Goal: Task Accomplishment & Management: Complete application form

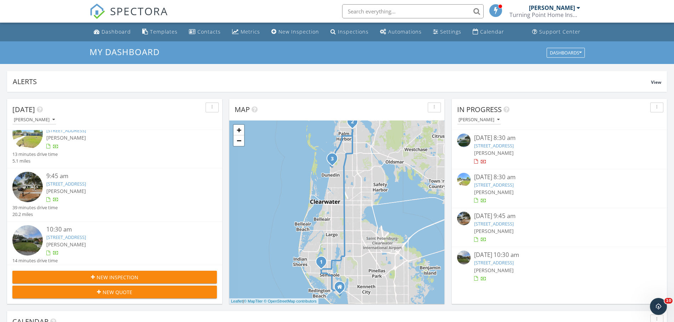
scroll to position [23, 0]
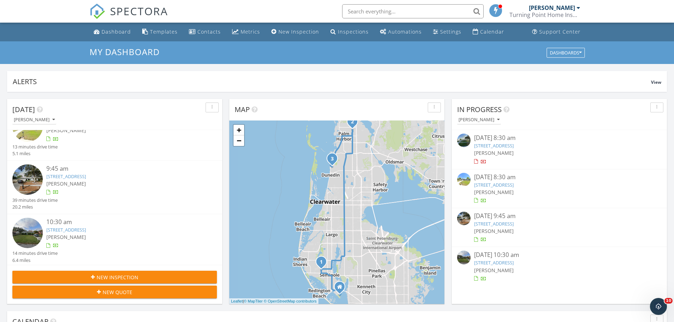
click at [86, 175] on link "2418 Grove Ridge Dr, Palm Harbor, FL 34683" at bounding box center [66, 176] width 40 height 6
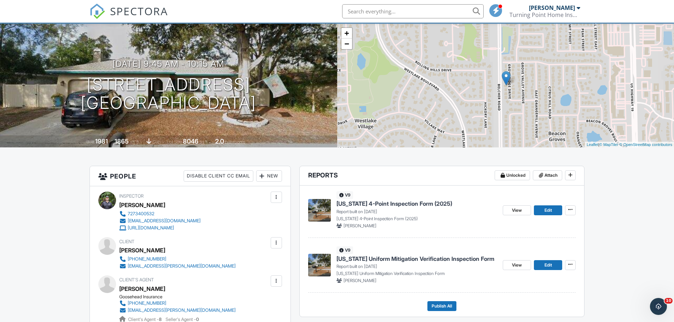
scroll to position [106, 0]
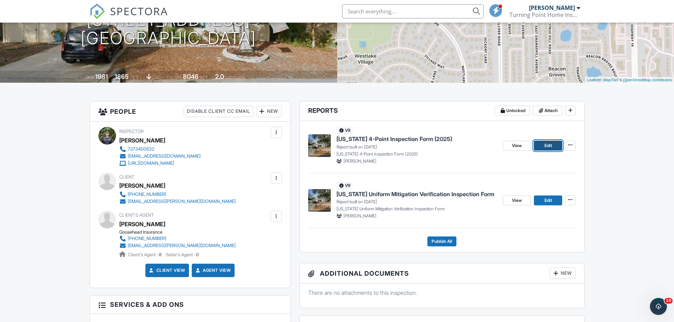
click at [551, 147] on span "Edit" at bounding box center [548, 145] width 7 height 7
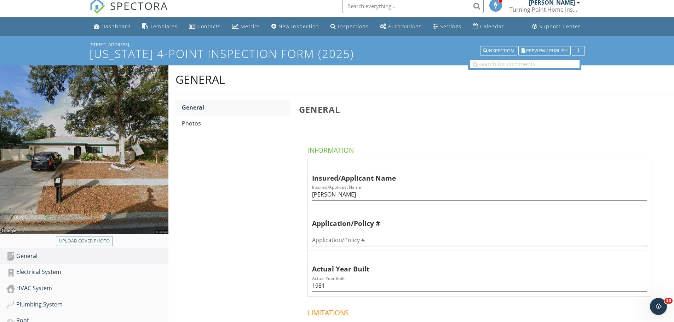
scroll to position [71, 0]
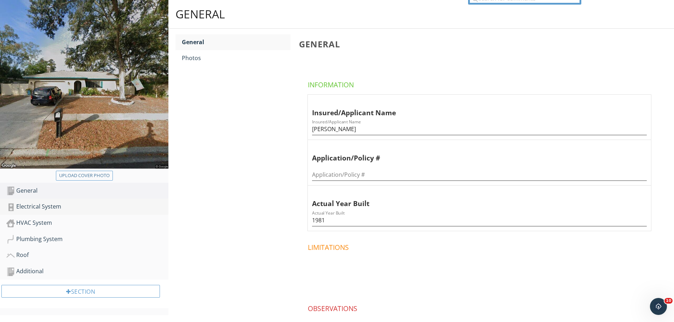
click at [83, 205] on div "Electrical System" at bounding box center [87, 206] width 162 height 9
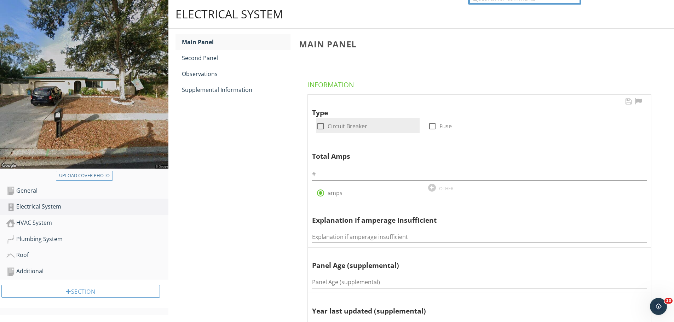
click at [315, 125] on div at bounding box center [321, 126] width 12 height 12
checkbox input "true"
click at [329, 173] on input "text" at bounding box center [479, 175] width 335 height 12
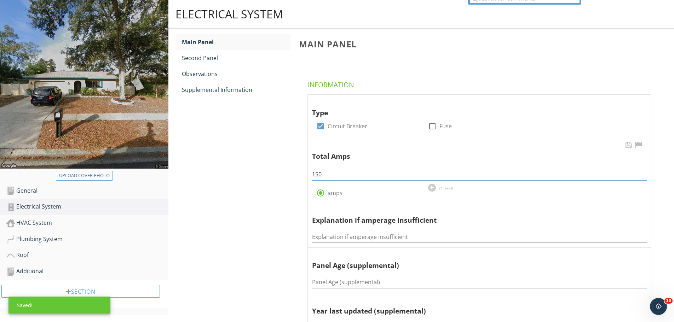
type input "150"
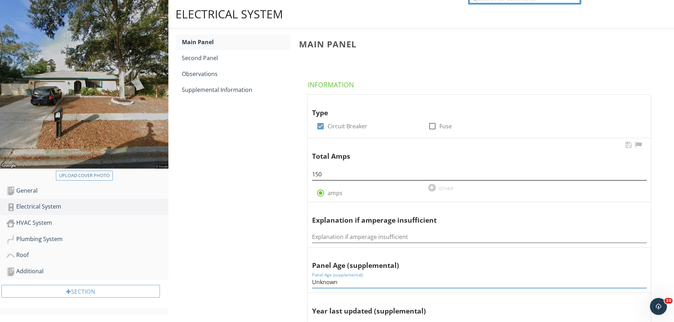
type input "Unknown"
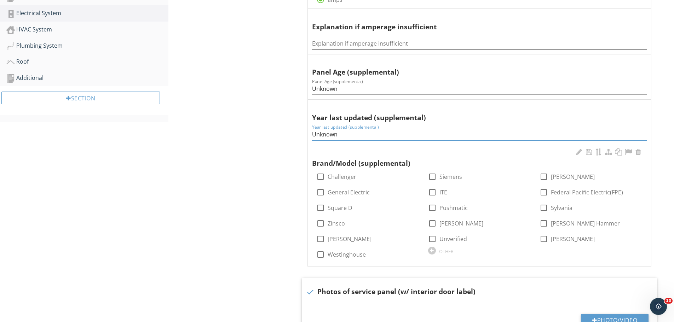
scroll to position [366, 0]
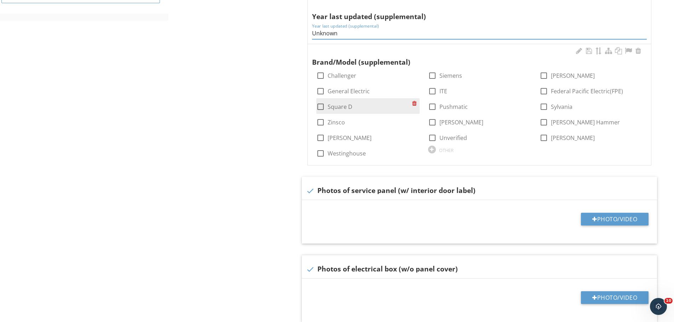
type input "Unknown"
click at [321, 108] on div at bounding box center [321, 107] width 12 height 12
checkbox input "true"
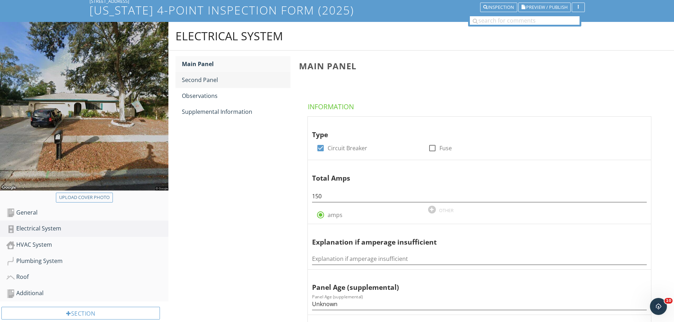
scroll to position [0, 0]
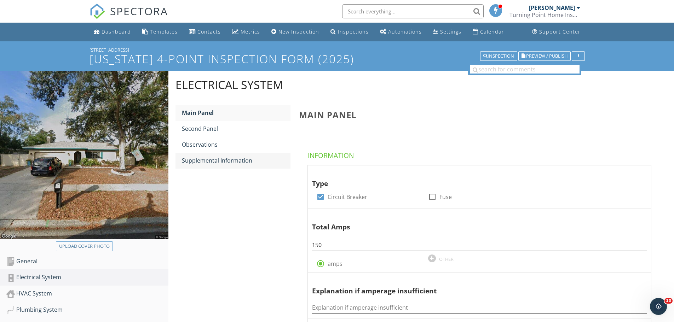
click at [217, 157] on div "Supplemental Information" at bounding box center [236, 160] width 109 height 8
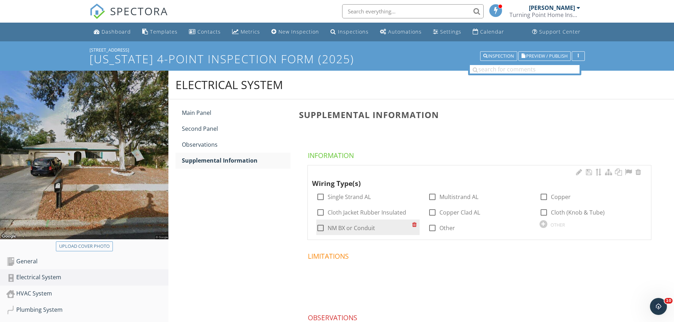
click at [324, 226] on div at bounding box center [321, 228] width 12 height 12
checkbox input "true"
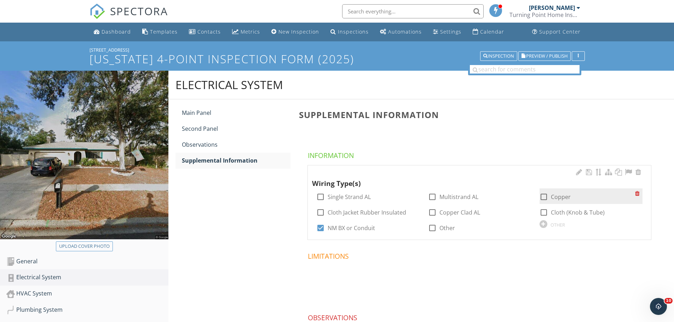
click at [540, 195] on div at bounding box center [544, 197] width 12 height 12
checkbox input "true"
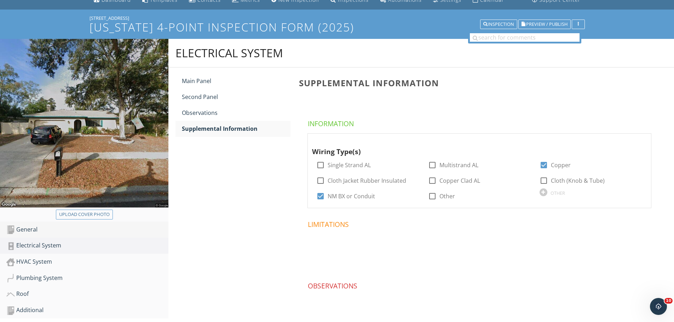
scroll to position [64, 0]
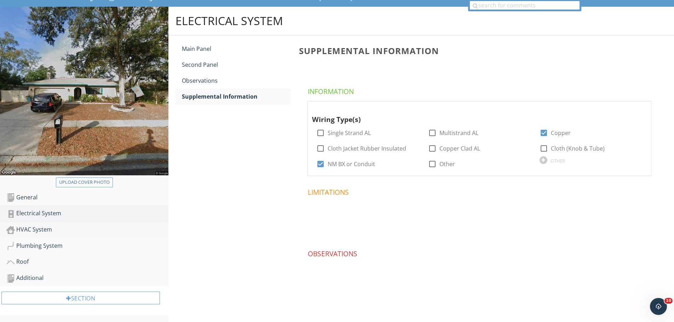
click at [47, 228] on div "HVAC System" at bounding box center [87, 229] width 162 height 9
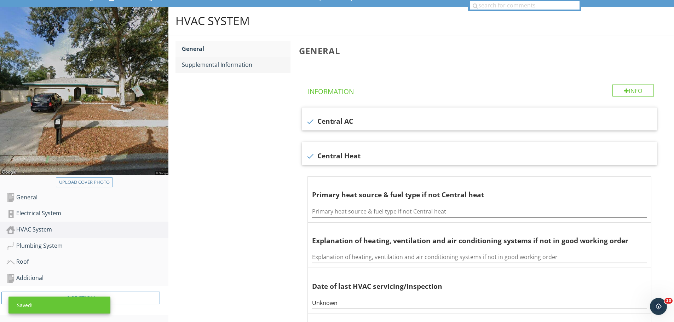
click at [254, 70] on link "Supplemental Information" at bounding box center [236, 65] width 109 height 16
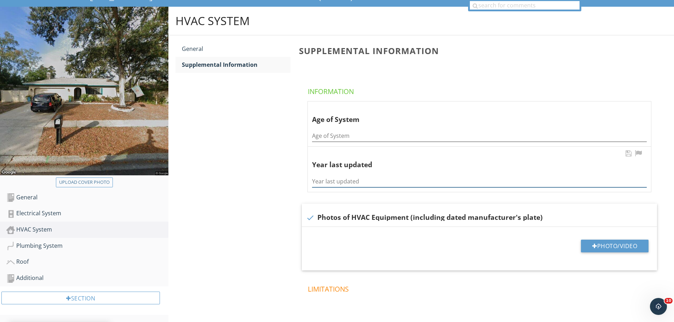
click at [333, 179] on input "Year last updated" at bounding box center [479, 182] width 335 height 12
type input "2007"
click at [341, 140] on input "Age of System" at bounding box center [479, 136] width 335 height 12
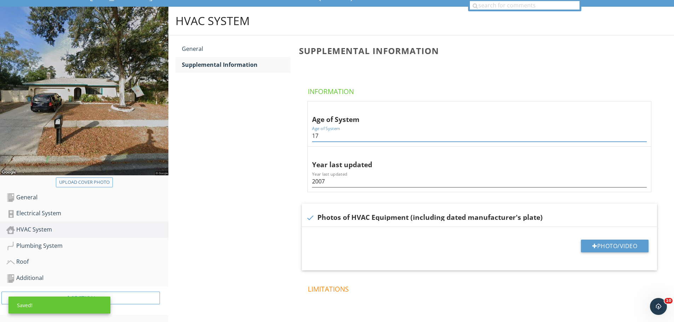
type input "17"
click at [257, 167] on div "HVAC System General Supplemental Information Supplemental Information Informati…" at bounding box center [421, 210] width 506 height 407
click at [90, 249] on div "Plumbing System" at bounding box center [87, 246] width 162 height 9
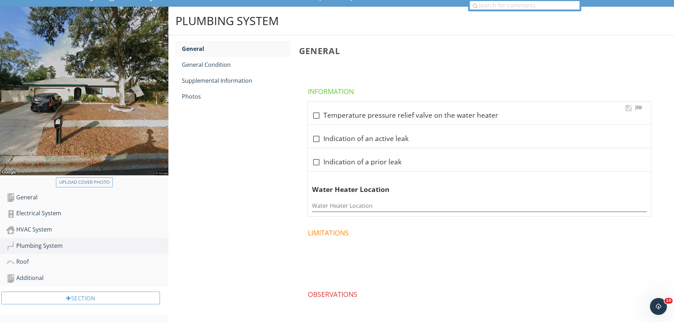
click at [324, 116] on div "check_box_outline_blank Temperature pressure relief valve on the water heater" at bounding box center [479, 115] width 335 height 8
checkbox input "true"
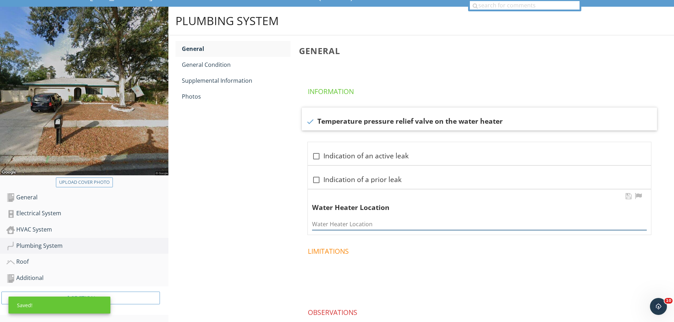
click at [331, 225] on input "Water Heater Location" at bounding box center [479, 225] width 335 height 12
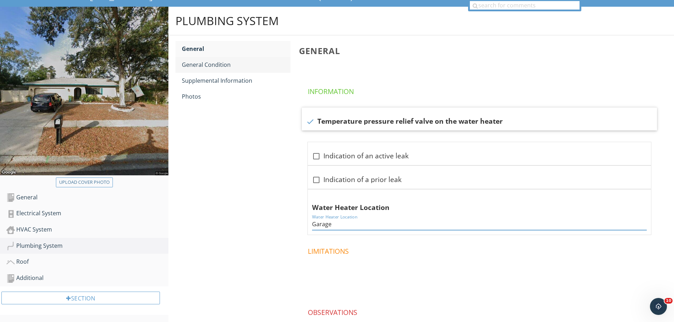
type input "Garage"
click at [237, 58] on link "General Condition" at bounding box center [236, 65] width 109 height 16
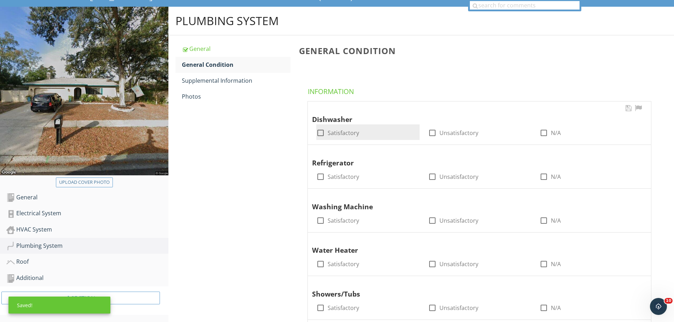
click at [322, 131] on div at bounding box center [321, 133] width 12 height 12
checkbox input "true"
click at [321, 175] on div at bounding box center [321, 177] width 12 height 12
checkbox input "true"
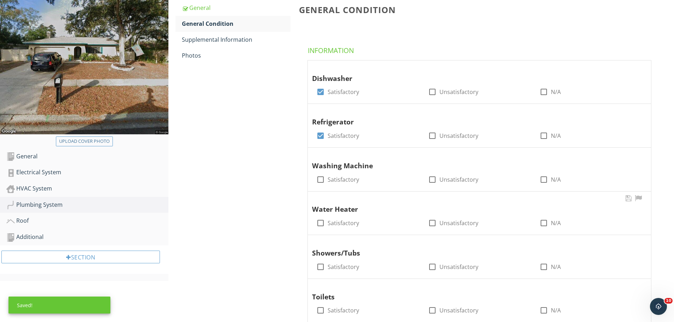
scroll to position [170, 0]
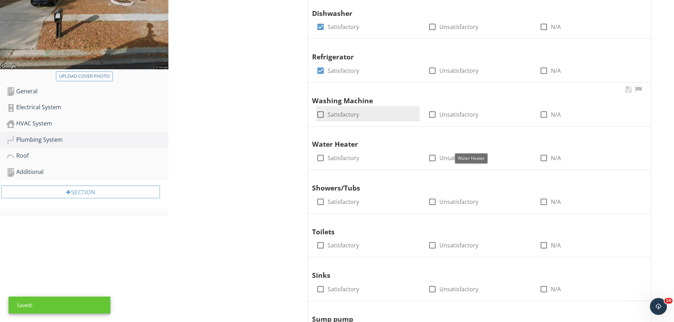
click at [320, 114] on div at bounding box center [321, 115] width 12 height 12
checkbox input "true"
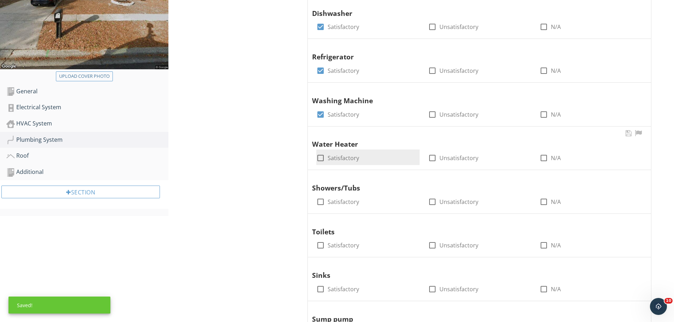
click at [322, 157] on div at bounding box center [321, 158] width 12 height 12
checkbox input "true"
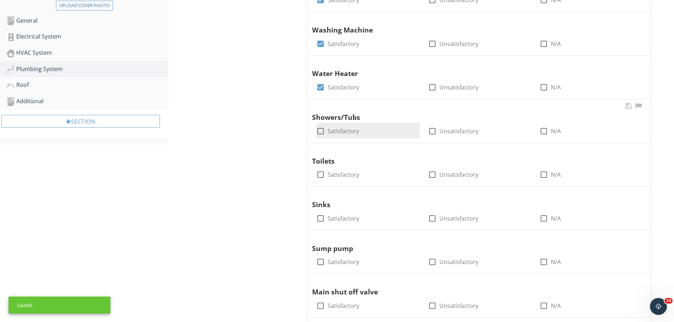
click at [321, 131] on div at bounding box center [321, 131] width 12 height 12
checkbox input "true"
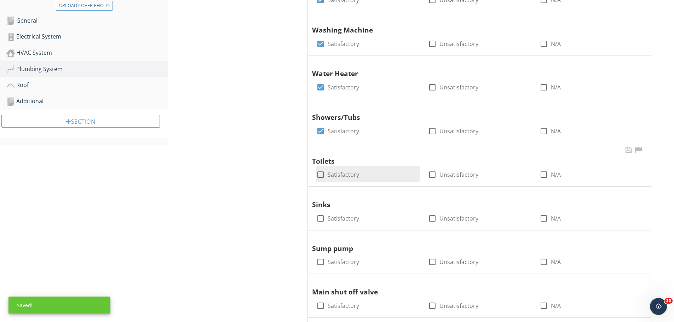
click at [319, 173] on div at bounding box center [321, 175] width 12 height 12
checkbox input "true"
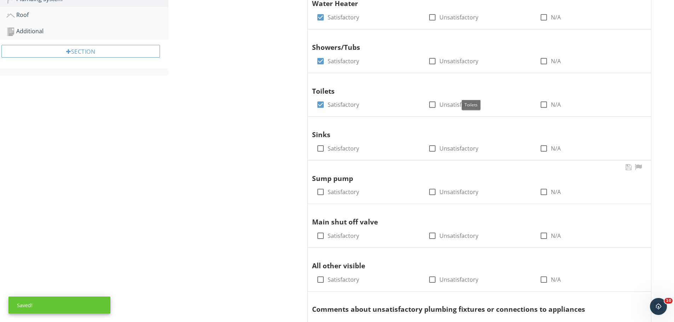
scroll to position [347, 0]
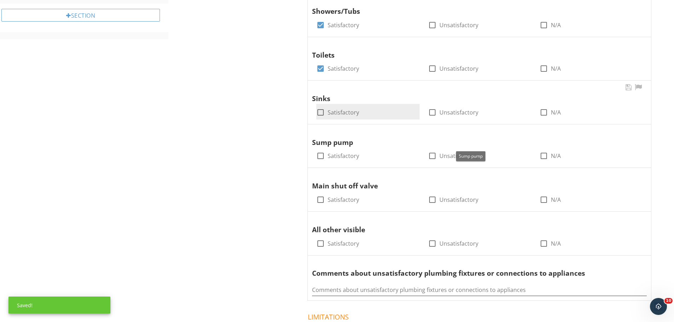
click at [322, 111] on div at bounding box center [321, 113] width 12 height 12
checkbox input "true"
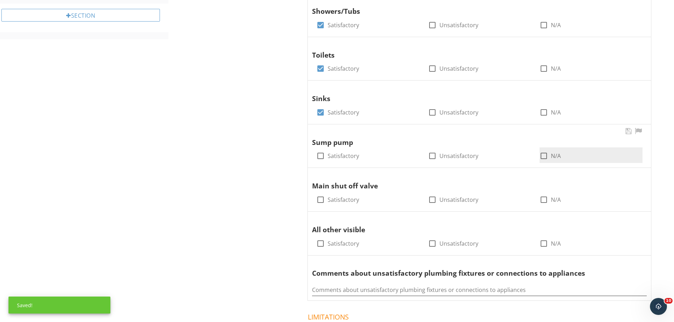
click at [543, 155] on div at bounding box center [544, 156] width 12 height 12
checkbox input "true"
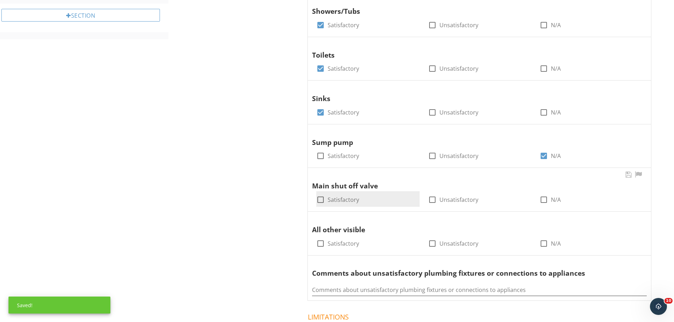
click at [318, 195] on div at bounding box center [321, 200] width 12 height 12
checkbox input "true"
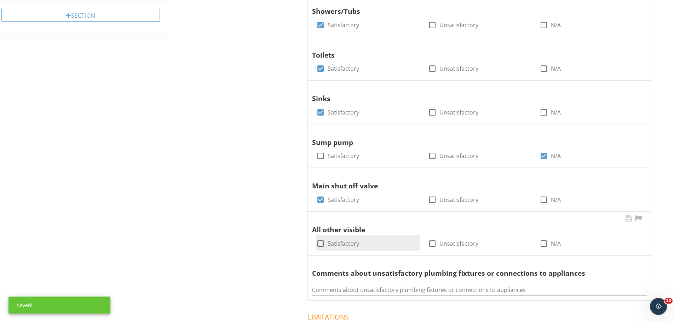
click at [321, 242] on div at bounding box center [321, 244] width 12 height 12
checkbox input "true"
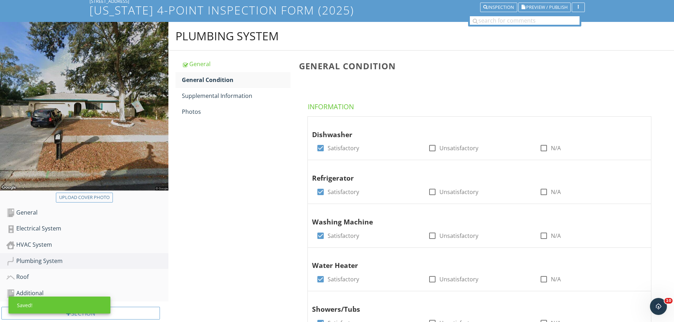
scroll to position [0, 0]
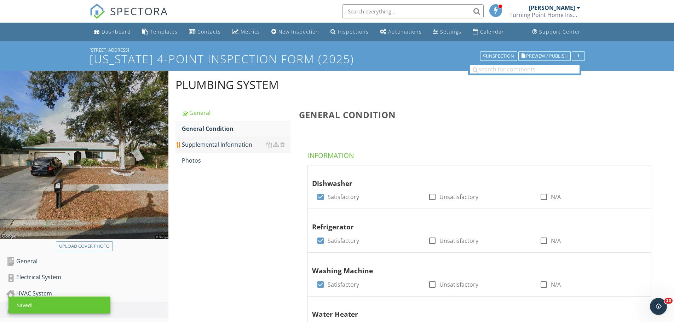
click at [228, 147] on div "Supplemental Information" at bounding box center [236, 144] width 109 height 8
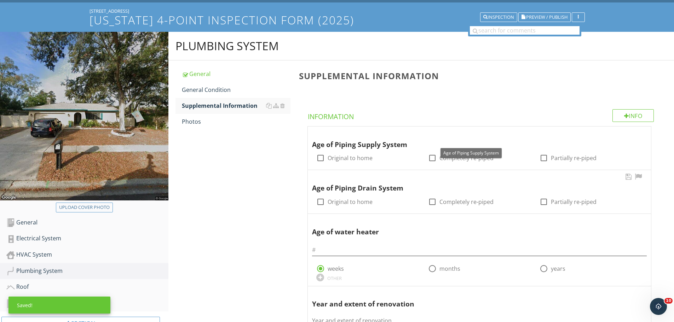
scroll to position [71, 0]
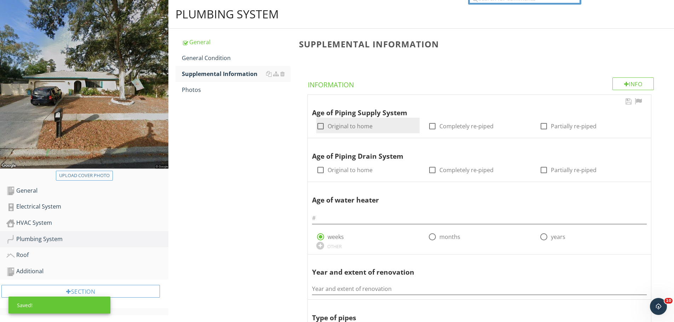
click at [320, 123] on div at bounding box center [321, 126] width 12 height 12
checkbox input "true"
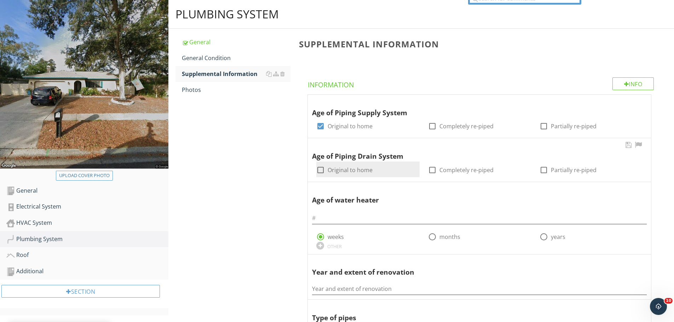
click at [321, 172] on div at bounding box center [321, 170] width 12 height 12
checkbox input "true"
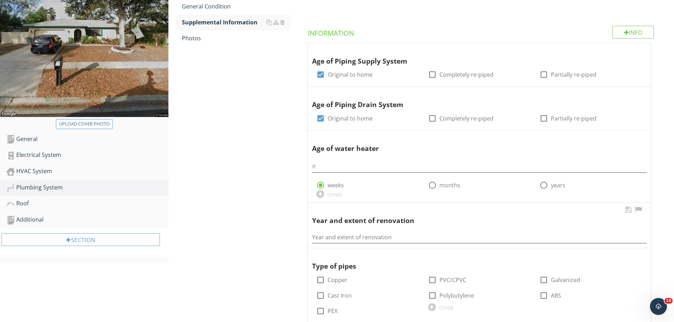
scroll to position [177, 0]
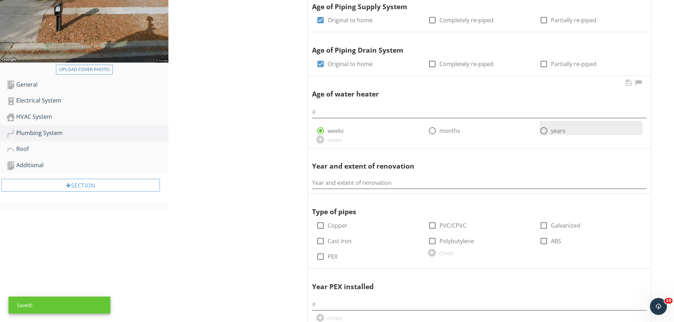
click at [544, 128] on div at bounding box center [544, 131] width 12 height 12
radio input "false"
radio input "true"
click at [538, 114] on input "text" at bounding box center [479, 113] width 335 height 12
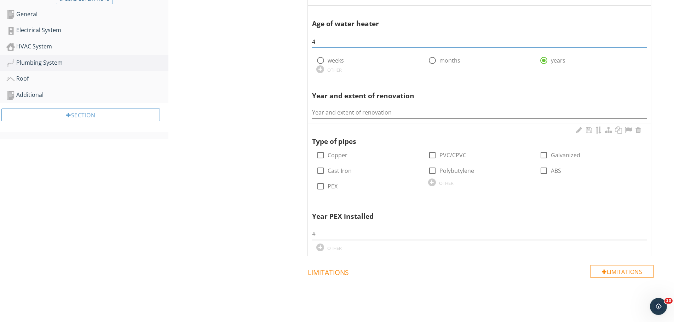
scroll to position [248, 0]
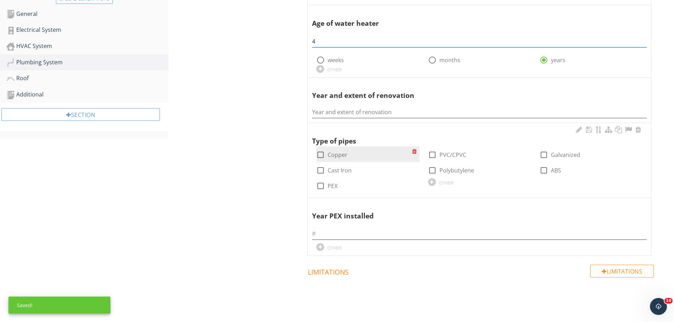
type input "4"
click at [321, 150] on div at bounding box center [321, 155] width 12 height 12
checkbox input "true"
click at [257, 153] on div "Plumbing System General General Condition Supplemental Information Photos Suppl…" at bounding box center [421, 109] width 506 height 573
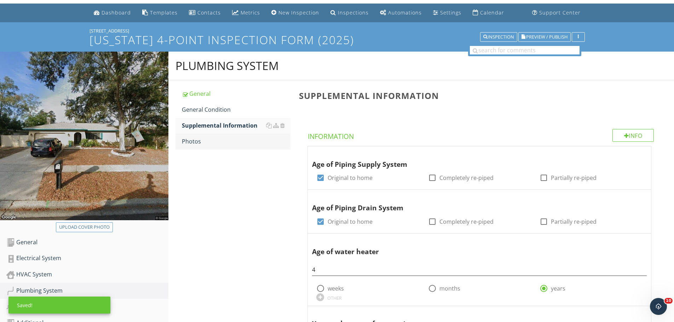
scroll to position [0, 0]
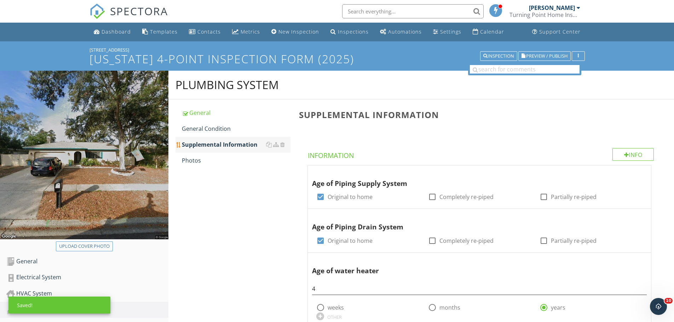
click at [228, 151] on link "Supplemental Information" at bounding box center [236, 145] width 109 height 16
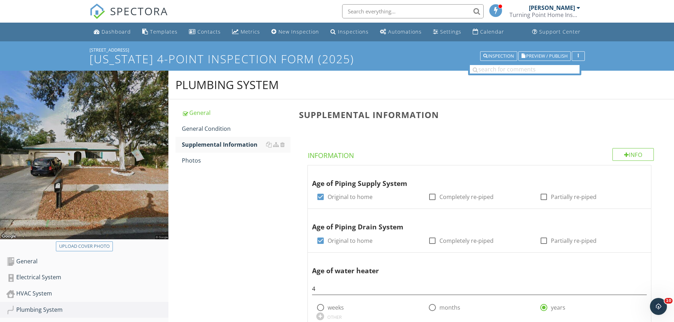
scroll to position [71, 0]
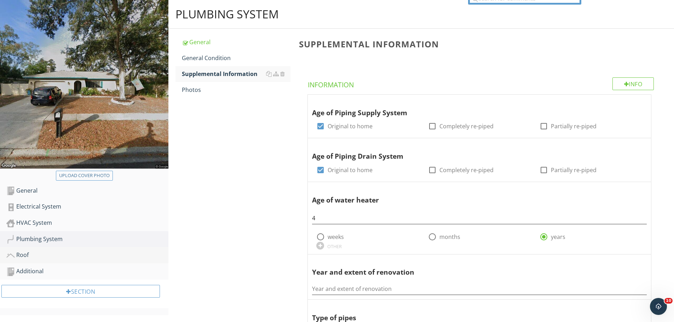
click at [46, 252] on div "Roof" at bounding box center [87, 255] width 162 height 9
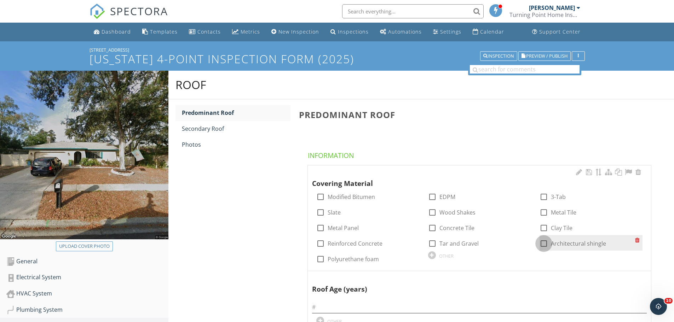
click at [543, 243] on div at bounding box center [544, 244] width 12 height 12
checkbox input "true"
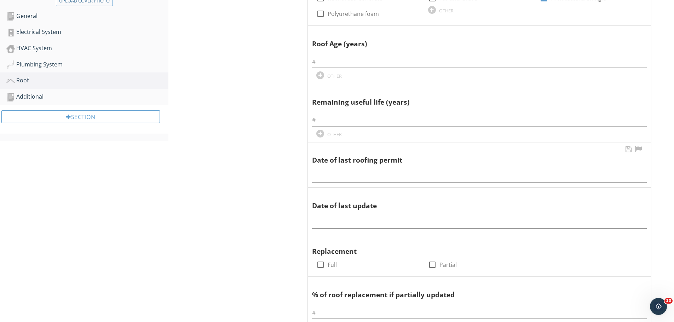
scroll to position [248, 0]
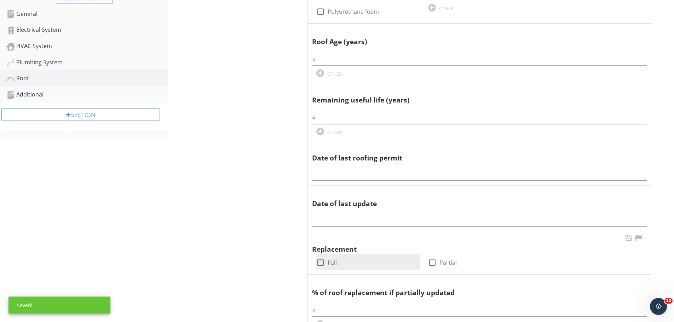
click at [322, 263] on div at bounding box center [321, 263] width 12 height 12
checkbox input "true"
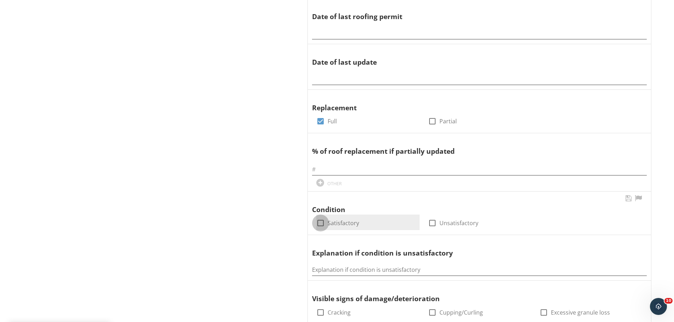
drag, startPoint x: 322, startPoint y: 225, endPoint x: 321, endPoint y: 221, distance: 4.0
click at [323, 225] on div at bounding box center [321, 223] width 12 height 12
checkbox input "true"
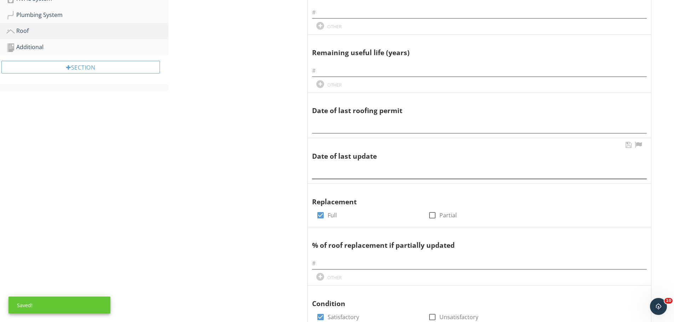
scroll to position [212, 0]
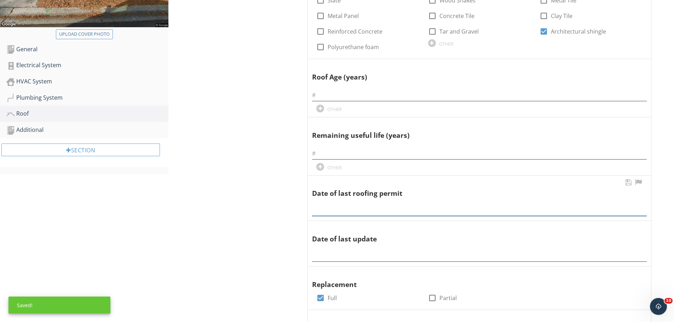
click at [334, 205] on input "text" at bounding box center [479, 211] width 335 height 12
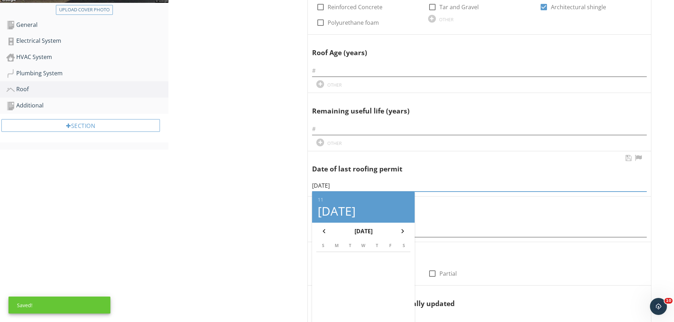
scroll to position [248, 0]
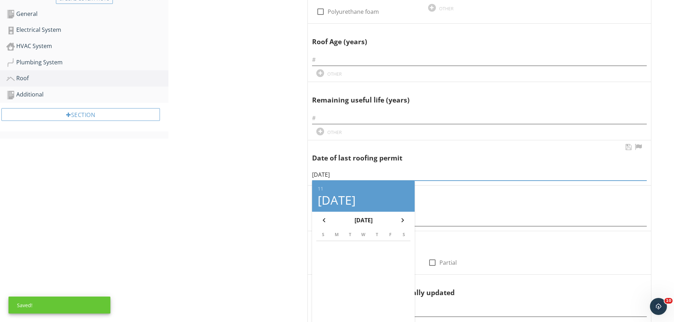
click at [346, 177] on input "11/12/24" at bounding box center [479, 175] width 335 height 12
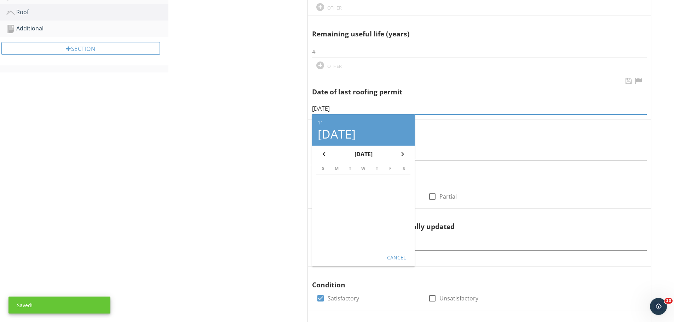
scroll to position [354, 0]
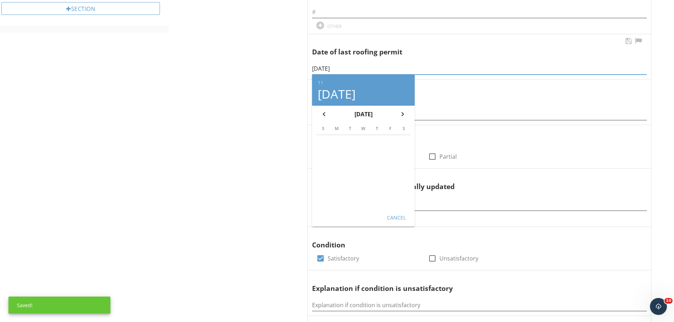
type input "11/12/24"
click at [396, 218] on div "Cancel" at bounding box center [396, 217] width 20 height 7
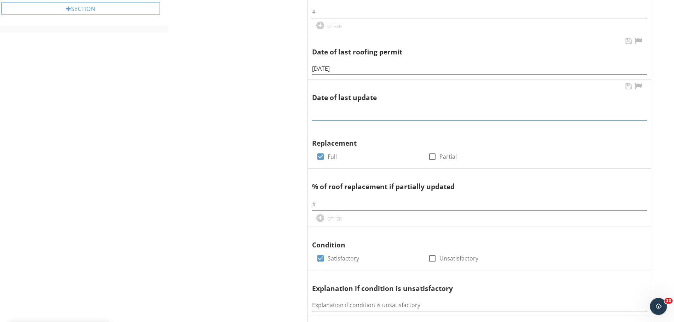
click at [360, 113] on input "text" at bounding box center [479, 115] width 335 height 12
paste input "11/12/24"
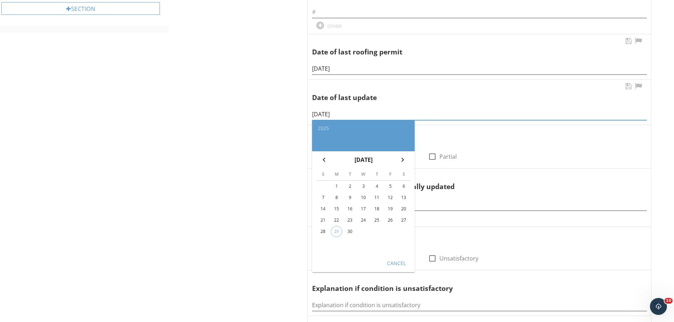
type input "11/12/24"
click at [397, 269] on button "Cancel" at bounding box center [396, 263] width 31 height 13
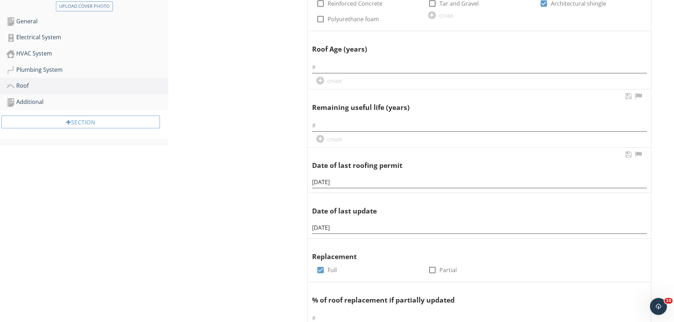
scroll to position [177, 0]
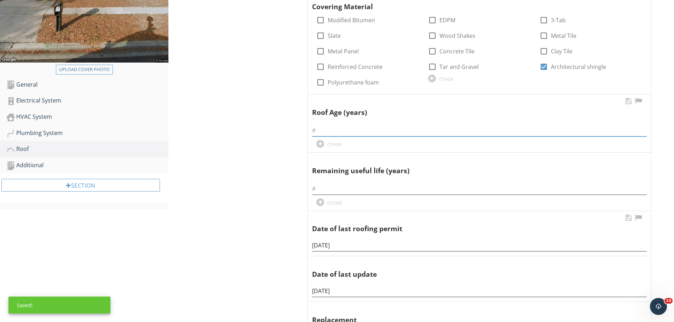
click at [345, 131] on input "text" at bounding box center [479, 131] width 335 height 12
type input "0"
type input "23"
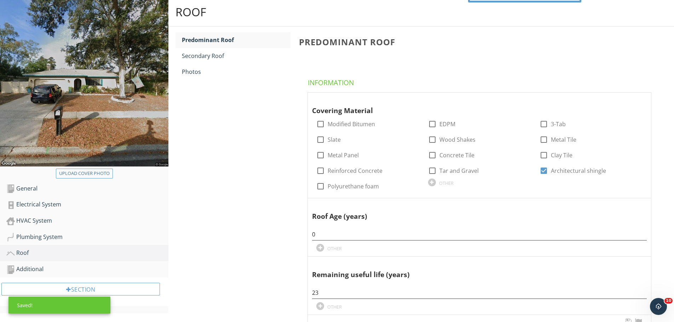
scroll to position [0, 0]
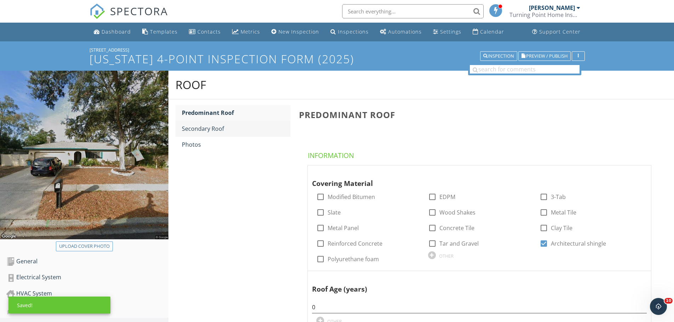
click at [214, 134] on link "Secondary Roof" at bounding box center [236, 129] width 109 height 16
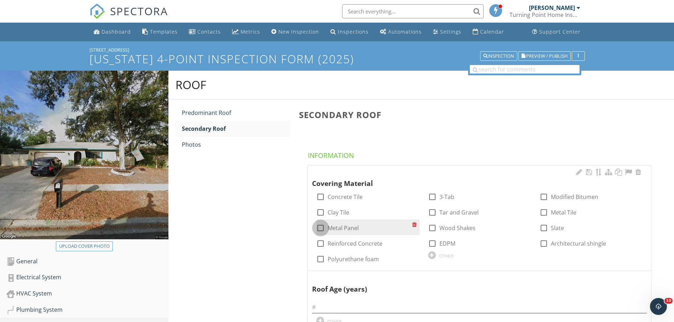
click at [322, 226] on div at bounding box center [321, 228] width 12 height 12
checkbox input "true"
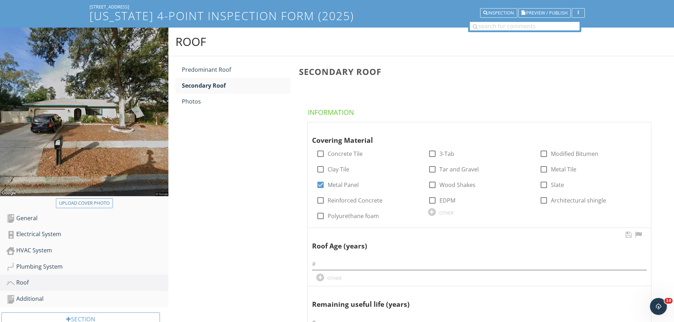
scroll to position [106, 0]
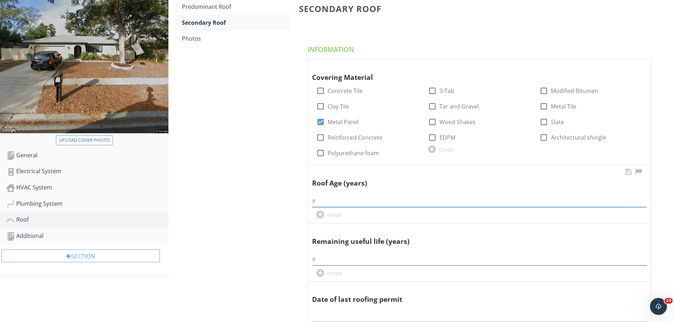
click at [341, 198] on input "text" at bounding box center [479, 202] width 335 height 12
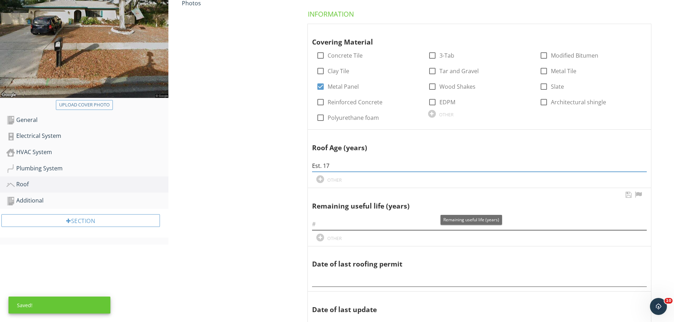
type input "Est. 17"
click at [342, 223] on input "text" at bounding box center [479, 225] width 335 height 12
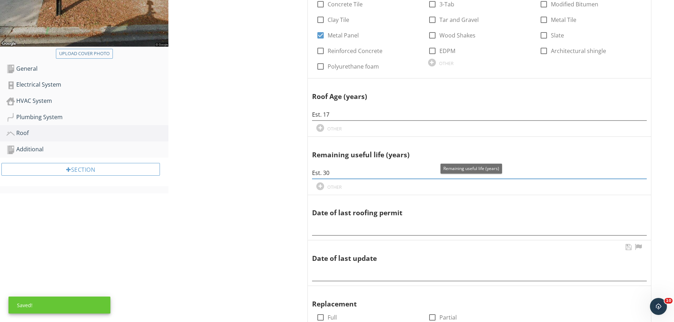
scroll to position [248, 0]
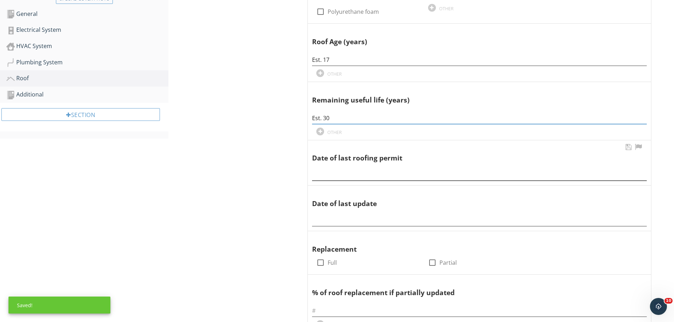
type input "Est. 30"
click at [342, 171] on input "text" at bounding box center [479, 175] width 335 height 12
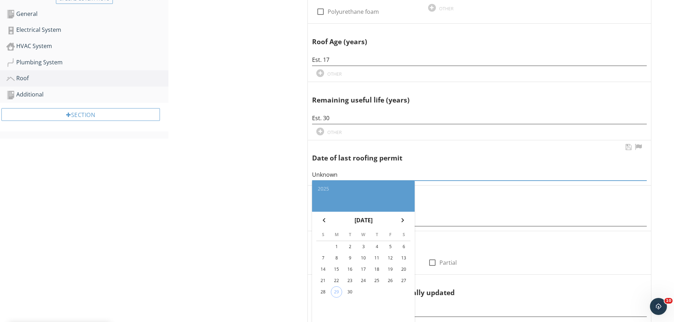
type input "Unknown"
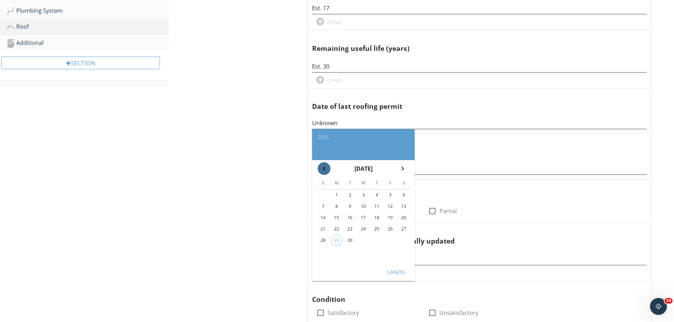
scroll to position [389, 0]
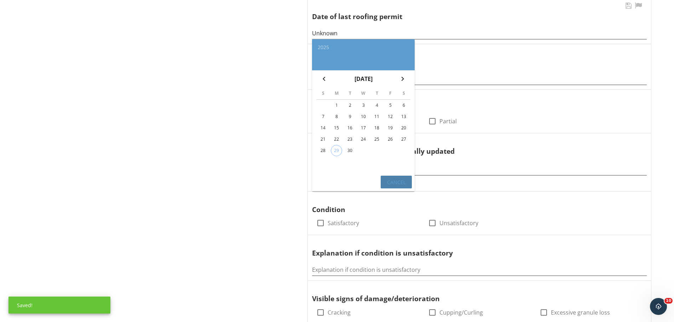
click at [388, 180] on div "Cancel" at bounding box center [396, 182] width 20 height 7
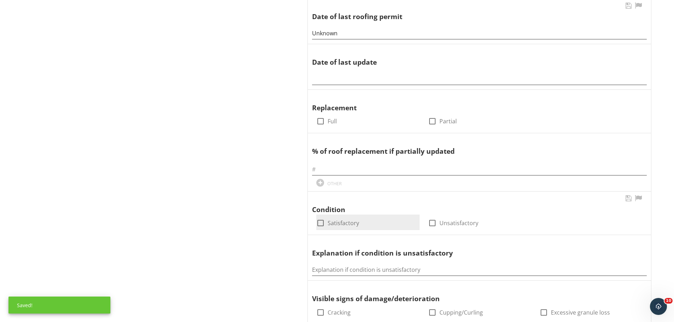
click at [322, 222] on div at bounding box center [321, 223] width 12 height 12
checkbox input "true"
click at [321, 123] on div at bounding box center [321, 121] width 12 height 12
checkbox input "true"
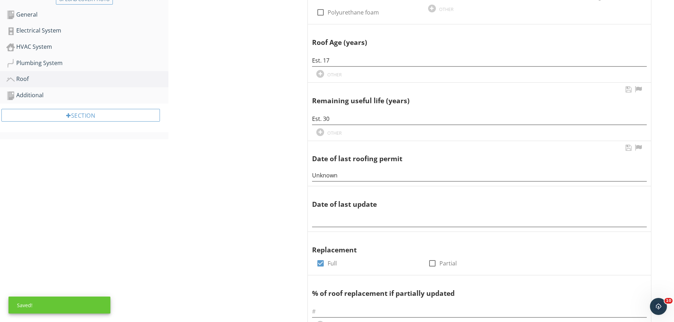
scroll to position [212, 0]
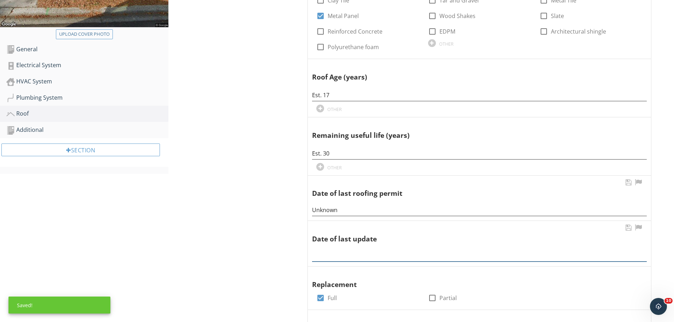
click at [343, 257] on input "text" at bounding box center [479, 256] width 335 height 12
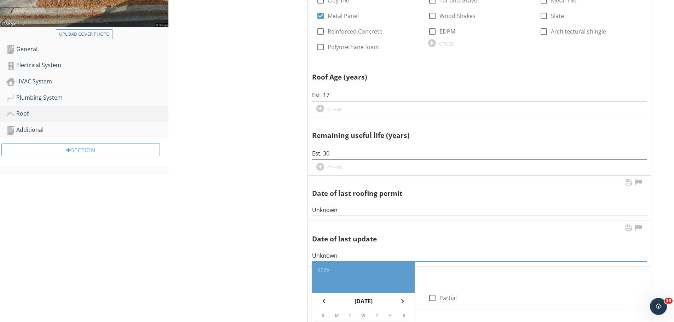
scroll to position [354, 0]
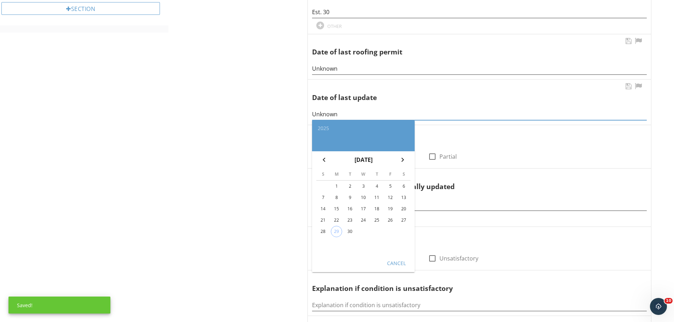
type input "Unknown"
click at [400, 260] on div "Cancel" at bounding box center [396, 262] width 20 height 7
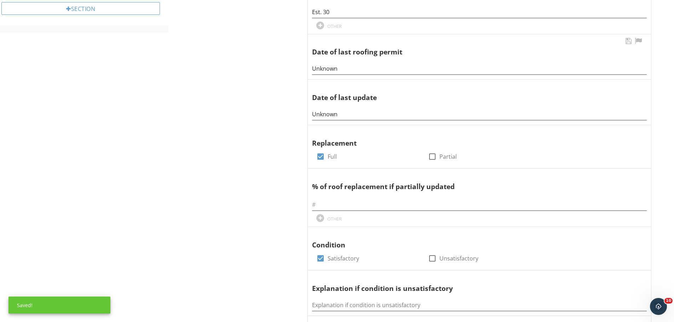
click at [157, 225] on div "Upload cover photo General Electrical System HVAC System Plumbing System Roof A…" at bounding box center [337, 185] width 674 height 936
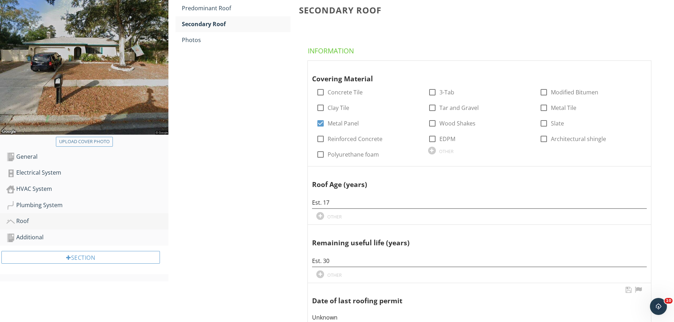
scroll to position [142, 0]
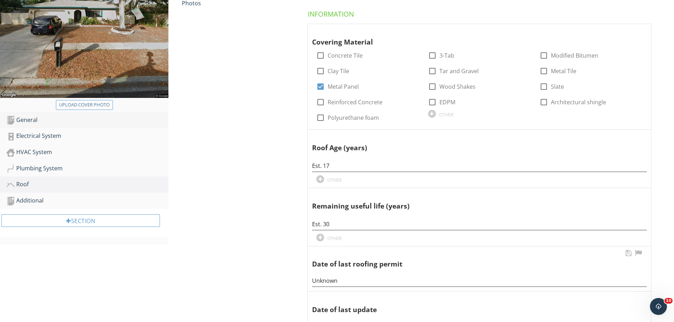
click at [38, 120] on div "General" at bounding box center [87, 120] width 162 height 9
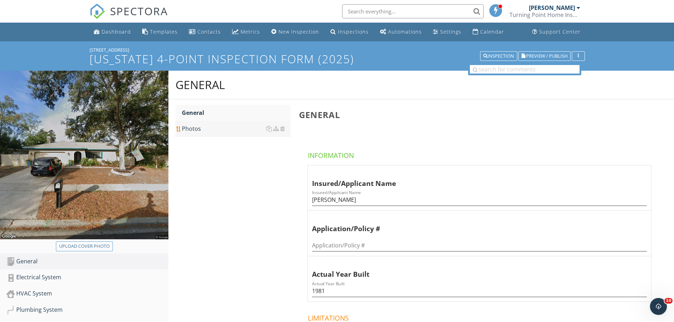
click at [217, 126] on div "Photos" at bounding box center [236, 129] width 109 height 8
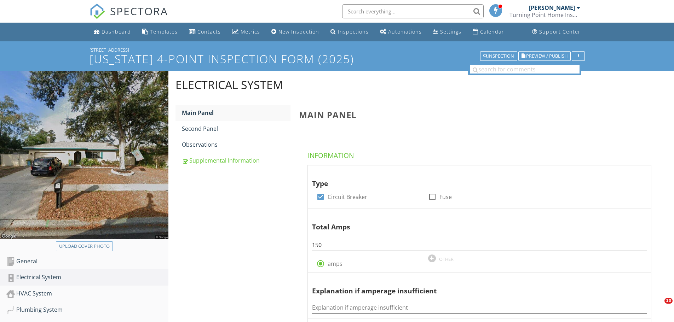
scroll to position [593, 0]
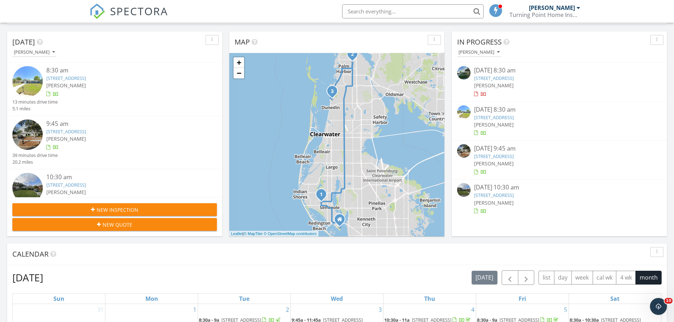
scroll to position [71, 0]
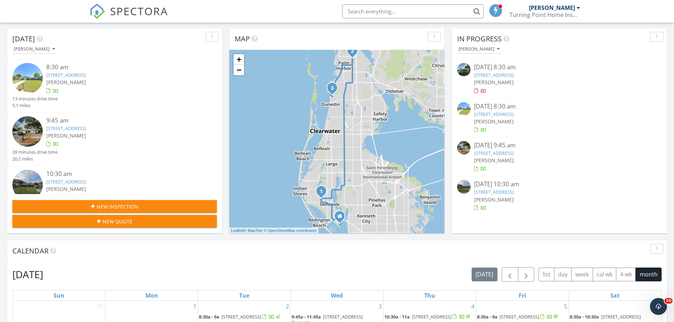
click at [86, 127] on link "[STREET_ADDRESS]" at bounding box center [66, 128] width 40 height 6
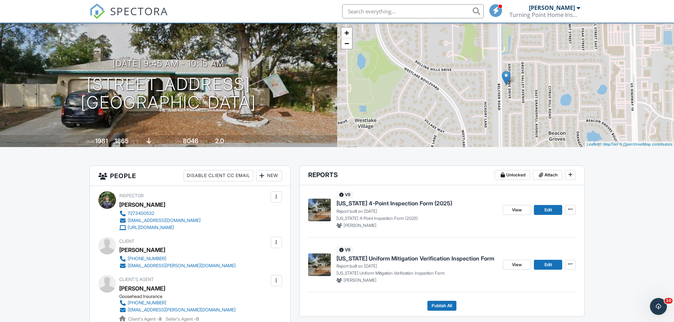
scroll to position [142, 0]
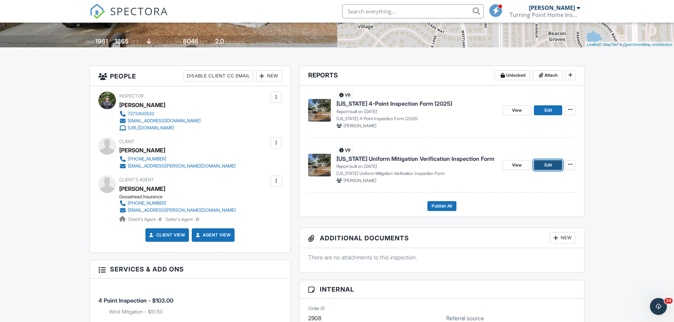
click at [542, 162] on link "Edit" at bounding box center [548, 165] width 28 height 10
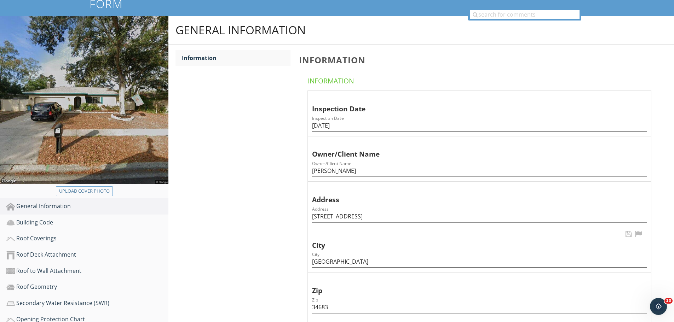
scroll to position [142, 0]
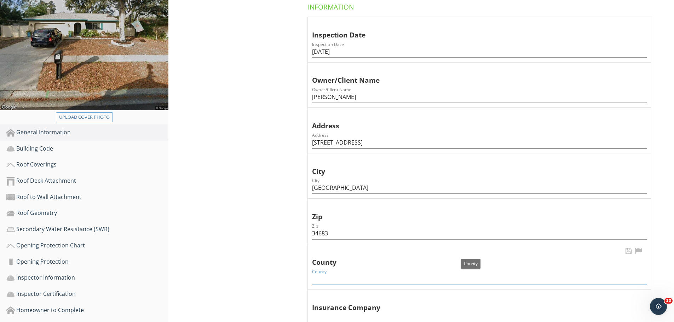
click at [327, 274] on input "County" at bounding box center [479, 280] width 335 height 12
type input "Pinellas"
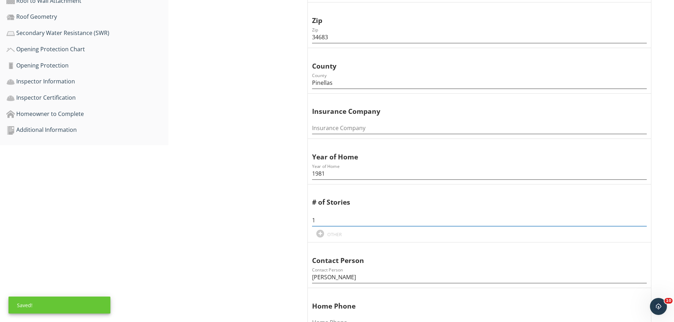
type input "1"
click at [218, 239] on div "General Information Information Information Information Inspection Date Inspect…" at bounding box center [421, 170] width 506 height 849
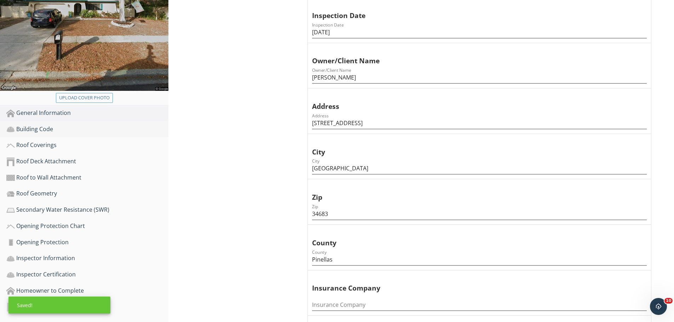
click at [58, 121] on link "Building Code" at bounding box center [87, 129] width 162 height 16
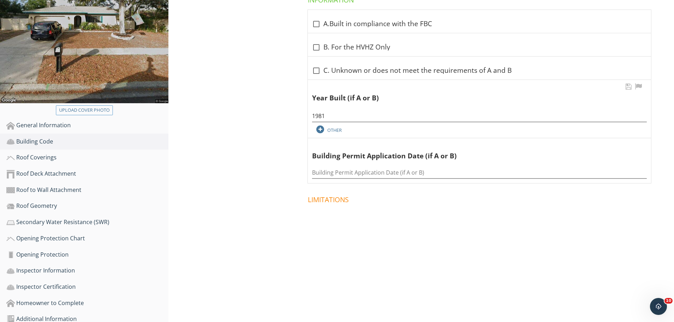
scroll to position [42, 0]
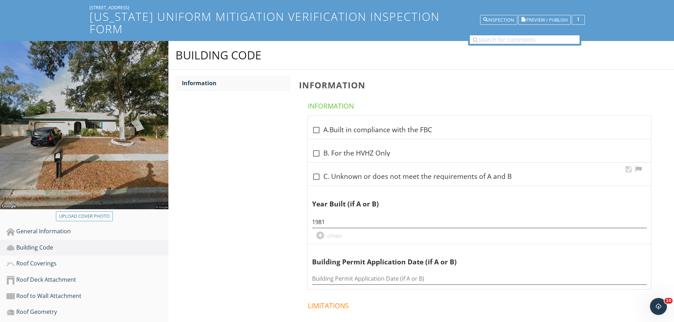
click at [314, 171] on div at bounding box center [316, 177] width 12 height 12
checkbox input "true"
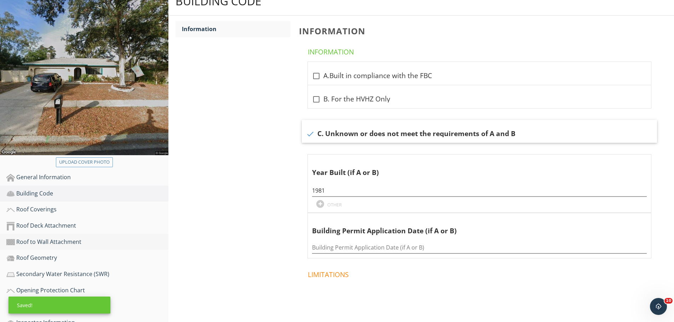
scroll to position [149, 0]
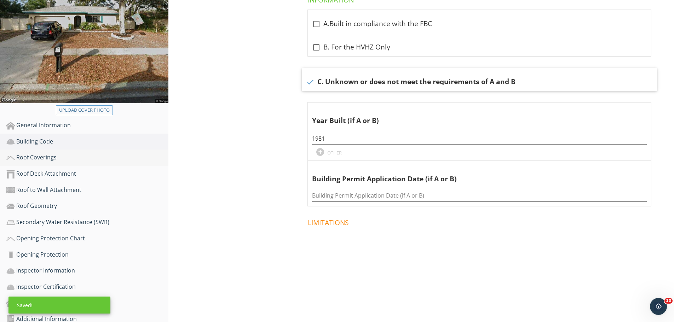
click at [59, 153] on div "Roof Coverings" at bounding box center [87, 157] width 162 height 9
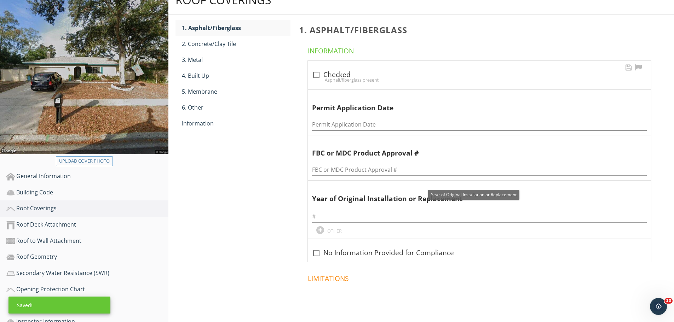
scroll to position [42, 0]
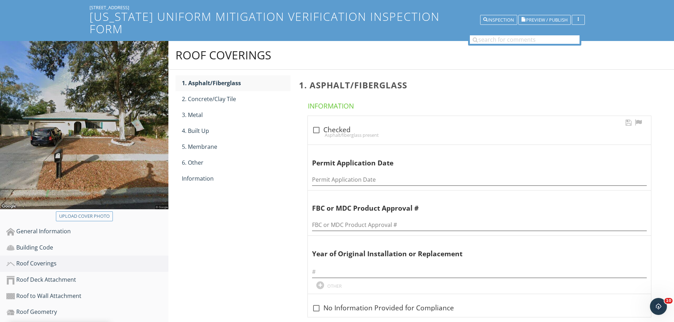
click at [316, 124] on div at bounding box center [316, 130] width 12 height 12
checkbox input "true"
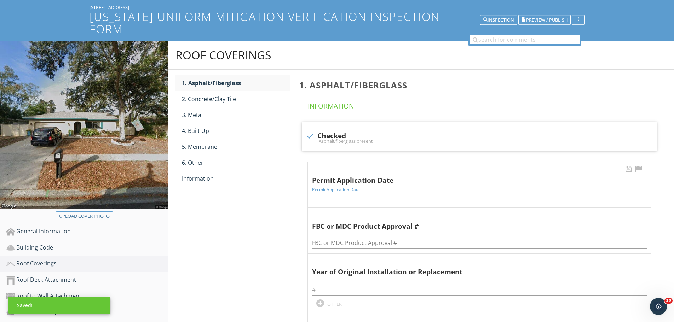
click at [338, 191] on input "Permit Application Date" at bounding box center [479, 197] width 335 height 12
paste input "11/12/24"
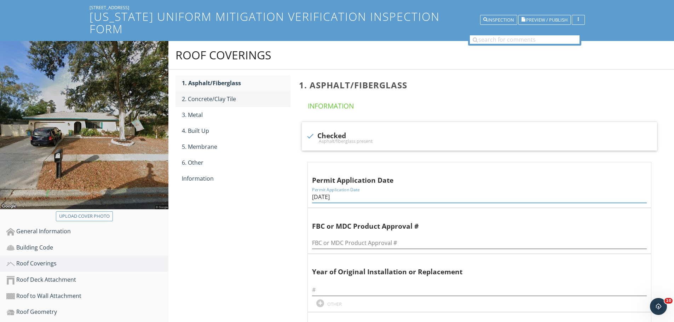
type input "11/12/24"
click at [207, 93] on link "2. Concrete/Clay Tile" at bounding box center [236, 99] width 109 height 16
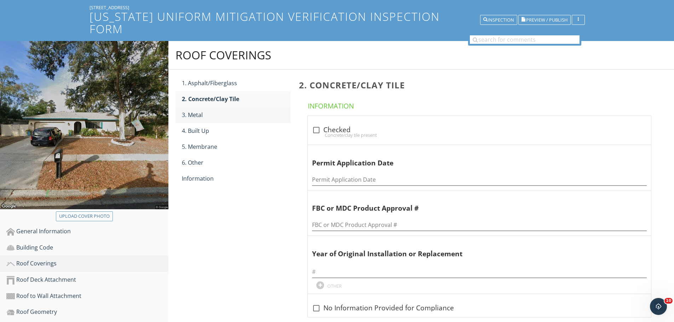
click at [211, 111] on div "3. Metal" at bounding box center [236, 115] width 109 height 8
click at [316, 124] on div at bounding box center [316, 130] width 12 height 12
checkbox input "true"
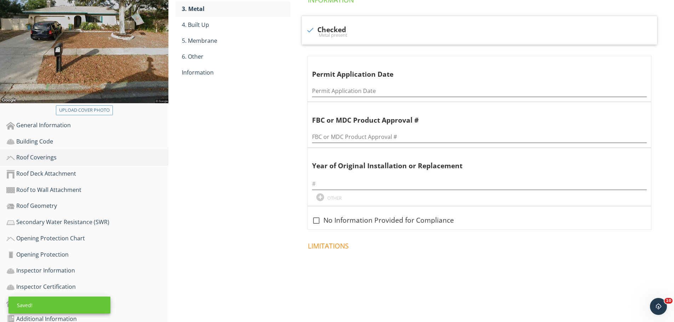
drag, startPoint x: 314, startPoint y: 206, endPoint x: 299, endPoint y: 197, distance: 17.8
click at [314, 215] on div at bounding box center [316, 221] width 12 height 12
checkbox input "true"
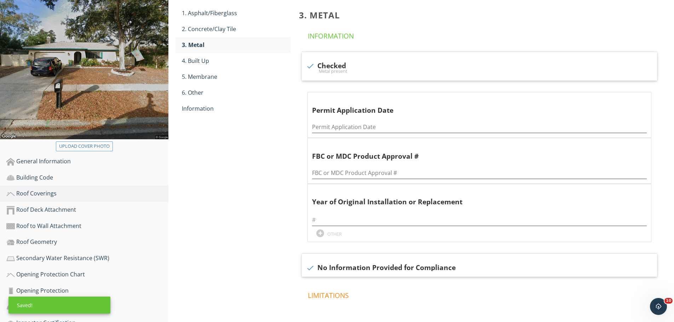
scroll to position [78, 0]
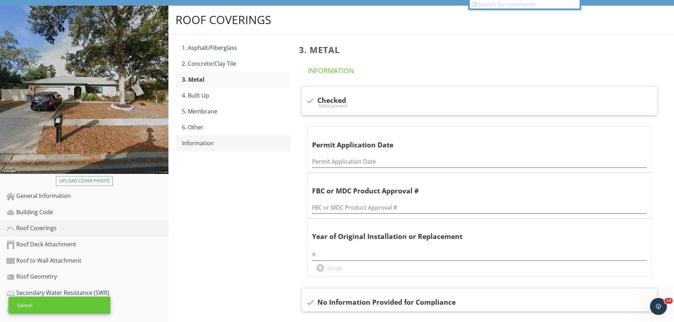
click at [205, 136] on link "Information" at bounding box center [236, 144] width 109 height 16
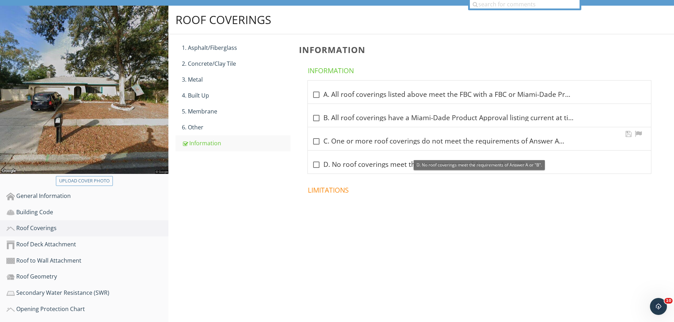
click at [352, 136] on div "check_box_outline_blank C. One or more roof coverings do not meet the requireme…" at bounding box center [479, 141] width 335 height 10
checkbox input "true"
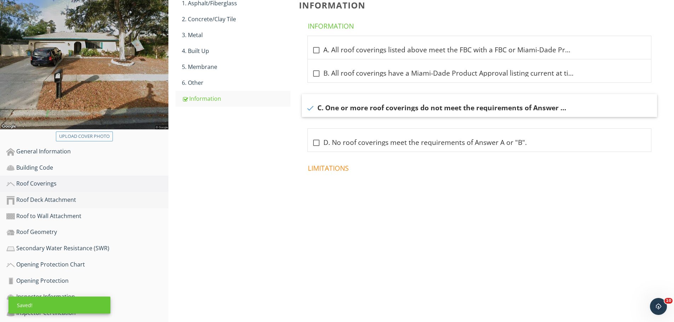
scroll to position [149, 0]
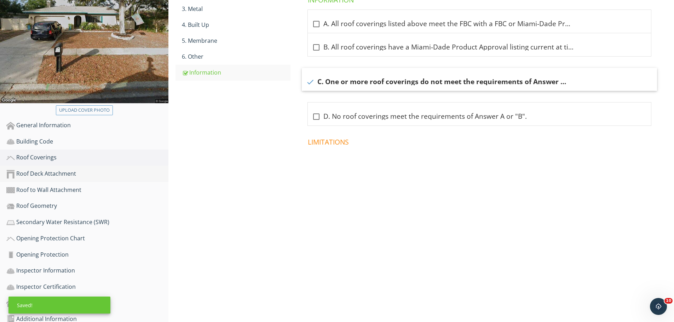
click at [75, 170] on div "Roof Deck Attachment" at bounding box center [87, 174] width 162 height 9
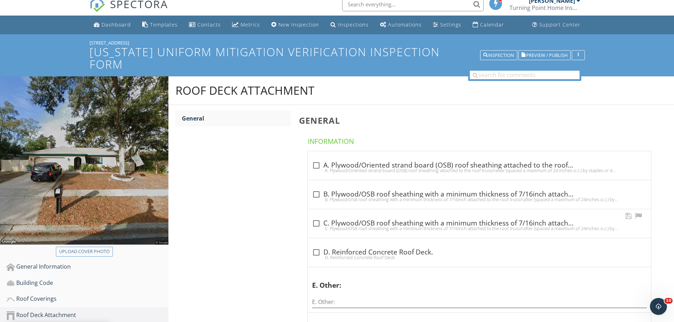
click at [326, 219] on div "check_box_outline_blank C. Plywood/OSB roof sheathing with a minimum thickness …" at bounding box center [479, 223] width 335 height 8
checkbox input "true"
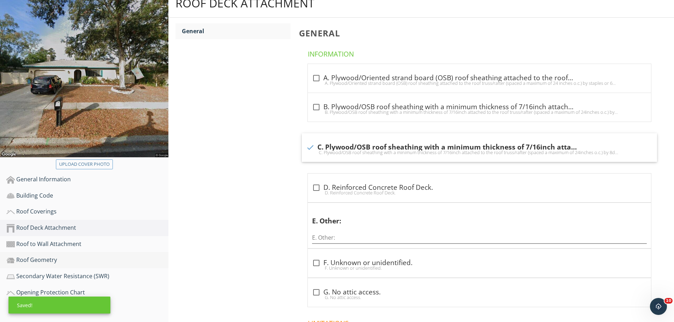
scroll to position [149, 0]
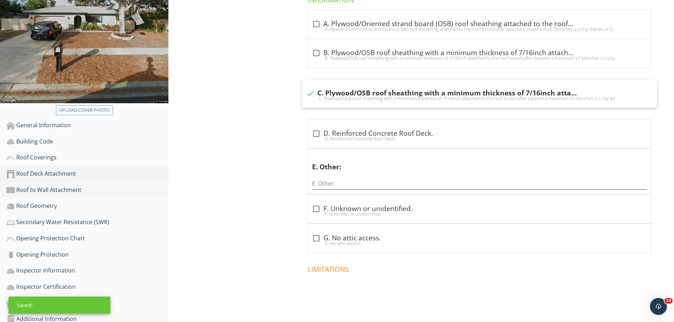
click at [73, 186] on div "Roof to Wall Attachment" at bounding box center [87, 190] width 162 height 9
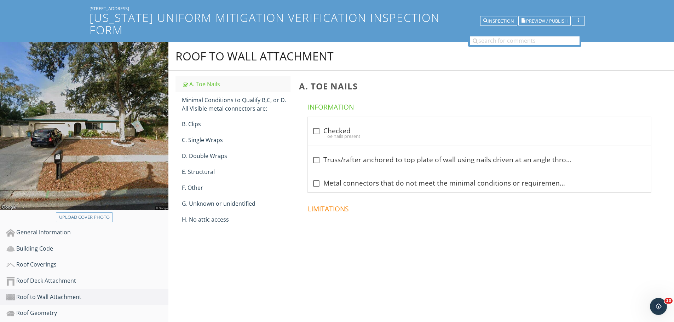
scroll to position [7, 0]
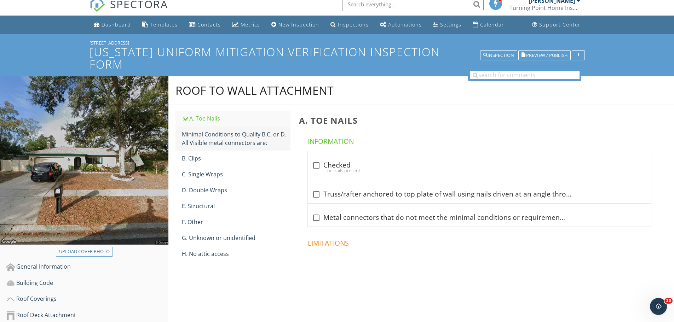
click at [236, 132] on div "Minimal Conditions to Qualify B,C, or D. All Visible metal connectors are:" at bounding box center [236, 138] width 109 height 17
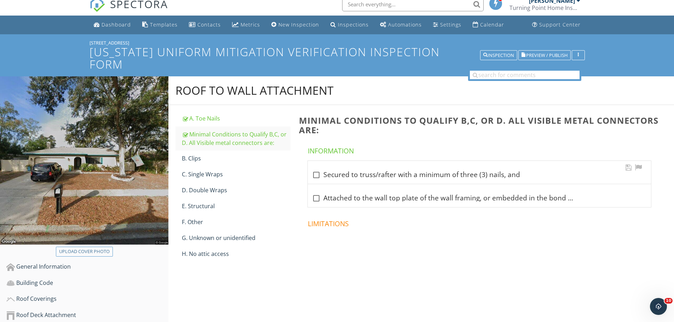
drag, startPoint x: 343, startPoint y: 159, endPoint x: 332, endPoint y: 175, distance: 19.2
click at [342, 171] on div "check_box_outline_blank Secured to truss/rafter with a minimum of three (3) nai…" at bounding box center [479, 175] width 335 height 8
checkbox input "true"
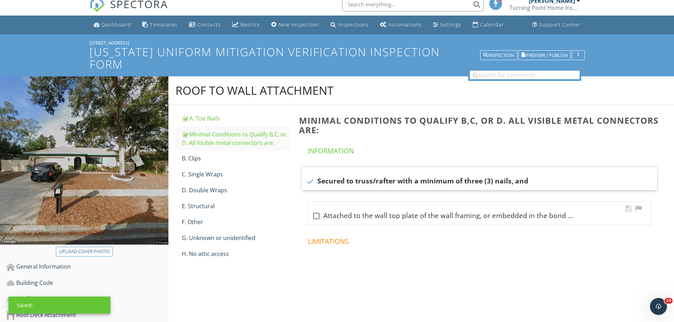
click at [329, 211] on div "check_box_outline_blank Attached to the wall top plate of the wall framing, or …" at bounding box center [479, 216] width 335 height 10
checkbox input "true"
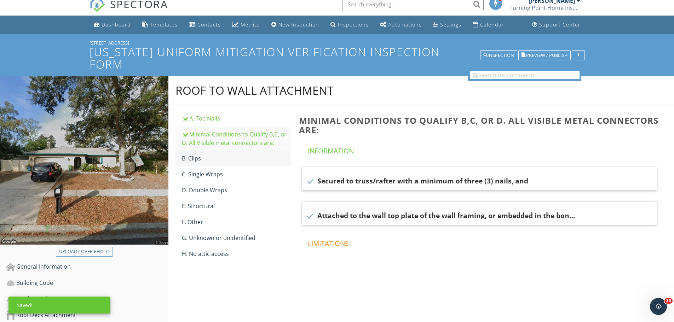
click at [228, 154] on div "B. Clips" at bounding box center [236, 158] width 109 height 8
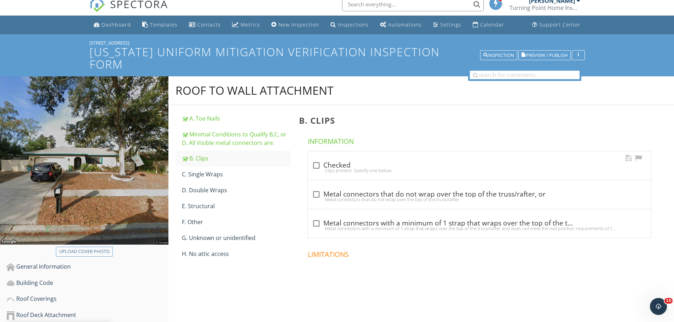
click at [332, 168] on div "Clips present. Specify one below:" at bounding box center [479, 171] width 335 height 6
checkbox input "true"
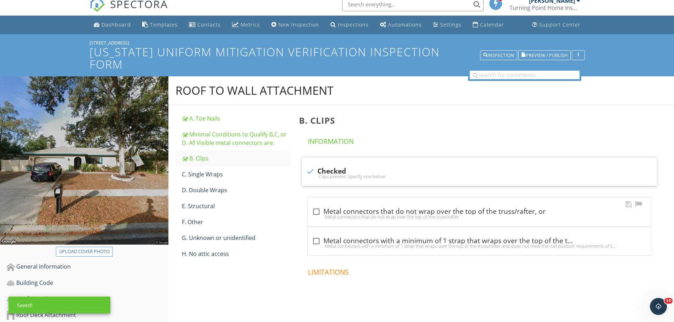
click at [340, 208] on div "check_box_outline_blank Metal connectors that do not wrap over the top of the t…" at bounding box center [479, 212] width 335 height 8
checkbox input "true"
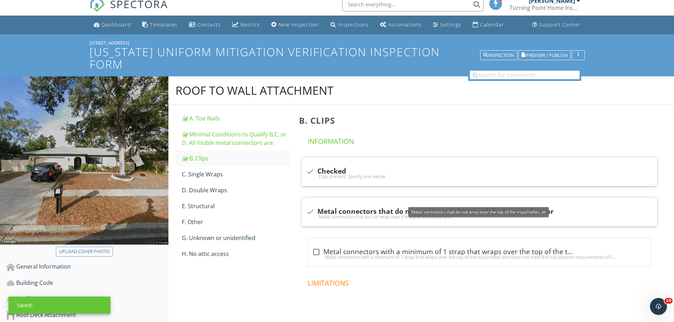
scroll to position [149, 0]
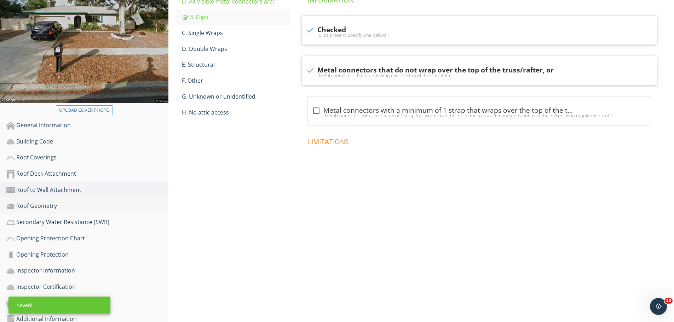
click at [87, 202] on div "Roof Geometry" at bounding box center [87, 206] width 162 height 9
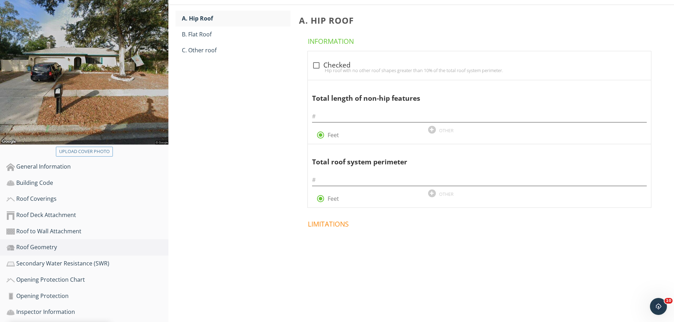
scroll to position [42, 0]
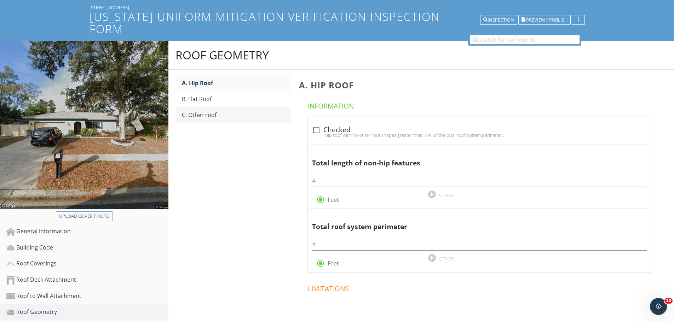
click at [235, 111] on div "C. Other roof" at bounding box center [236, 115] width 109 height 8
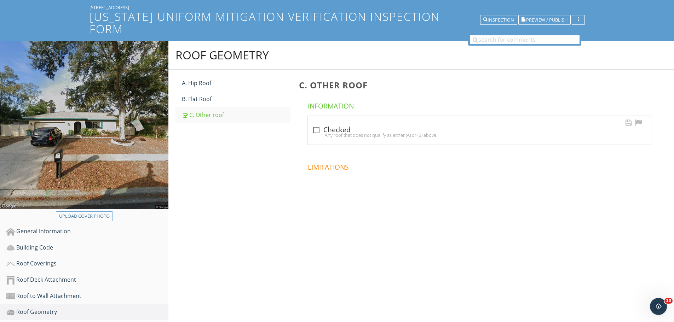
click at [326, 132] on div "Any roof that does not qualify as either (A) or (B) above." at bounding box center [479, 135] width 335 height 6
checkbox input "true"
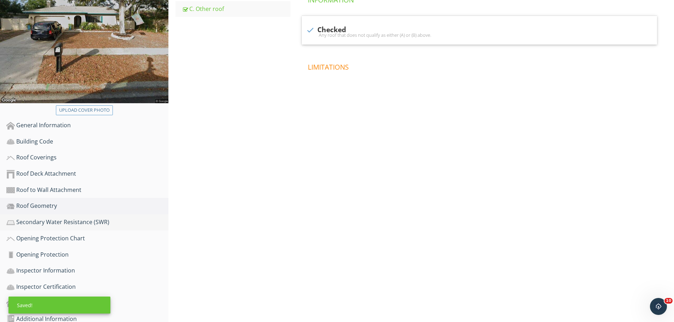
click at [96, 218] on div "Secondary Water Resistance (SWR)" at bounding box center [87, 222] width 162 height 9
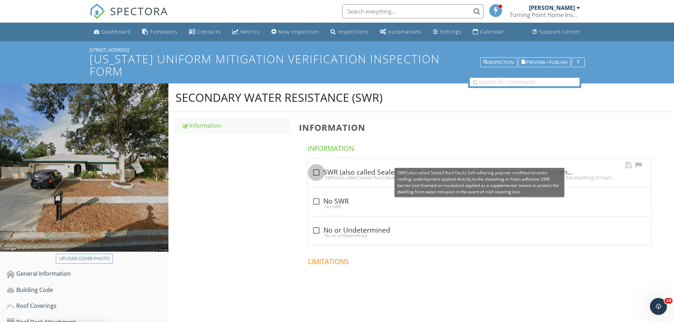
click at [317, 167] on div at bounding box center [316, 173] width 12 height 12
checkbox input "true"
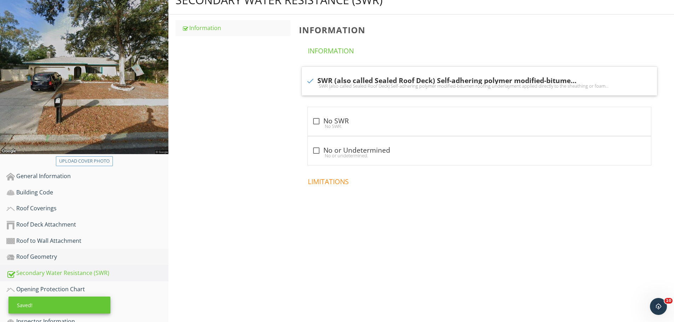
scroll to position [149, 0]
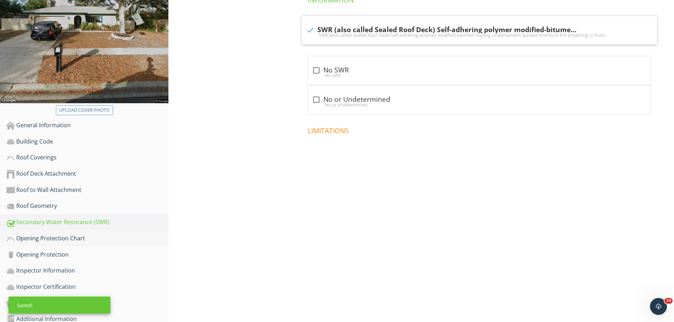
click at [95, 231] on link "Opening Protection Chart" at bounding box center [87, 239] width 162 height 16
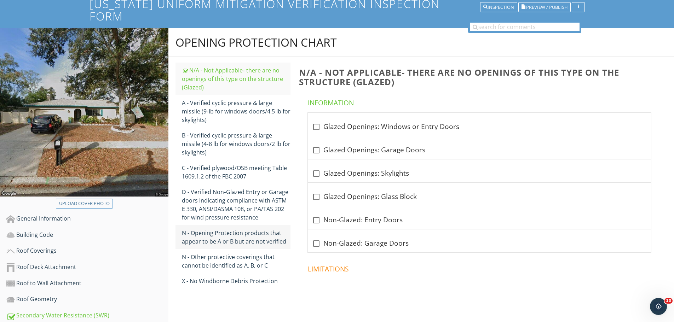
scroll to position [113, 0]
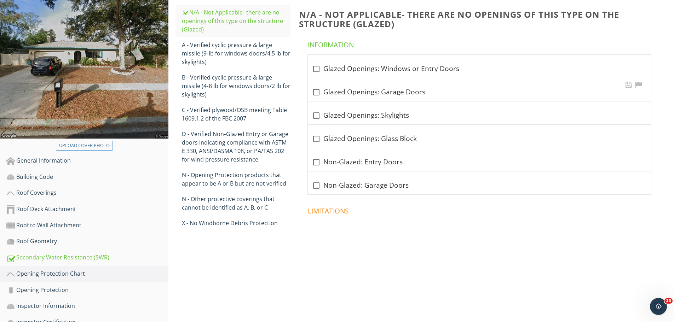
click at [343, 88] on div "check_box_outline_blank Glazed Openings: Garage Doors" at bounding box center [479, 92] width 335 height 8
checkbox input "true"
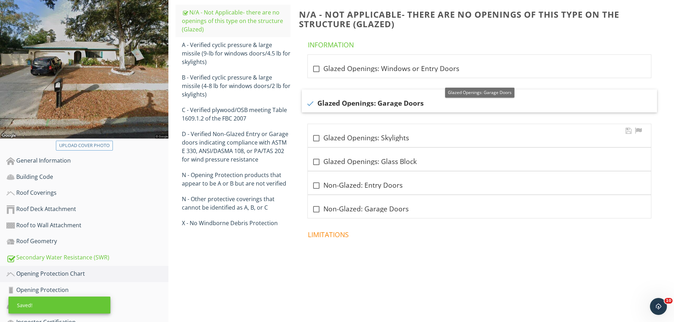
click at [339, 124] on div "check_box_outline_blank Glazed Openings: Skylights" at bounding box center [479, 135] width 343 height 23
checkbox input "true"
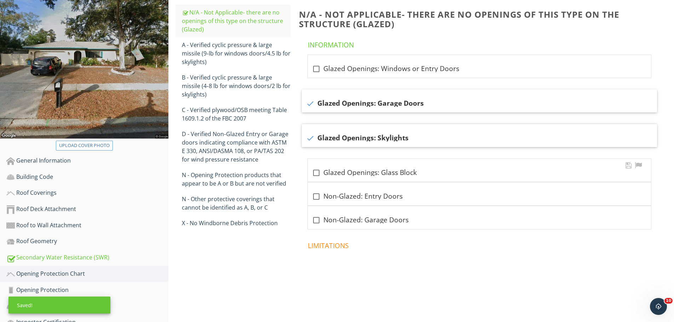
click at [346, 169] on div "check_box_outline_blank Glazed Openings: Glass Block" at bounding box center [479, 173] width 335 height 8
checkbox input "true"
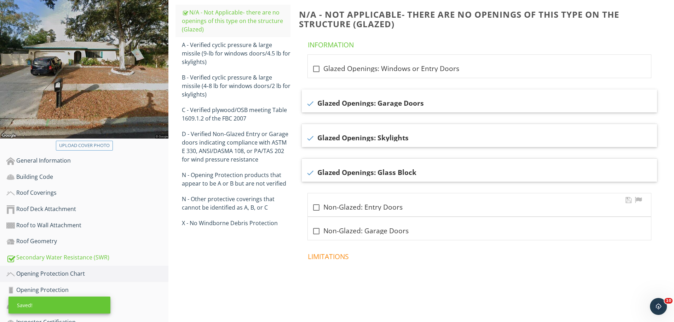
click at [355, 203] on div "check_box_outline_blank Non-Glazed: Entry Doors" at bounding box center [479, 207] width 335 height 8
checkbox input "true"
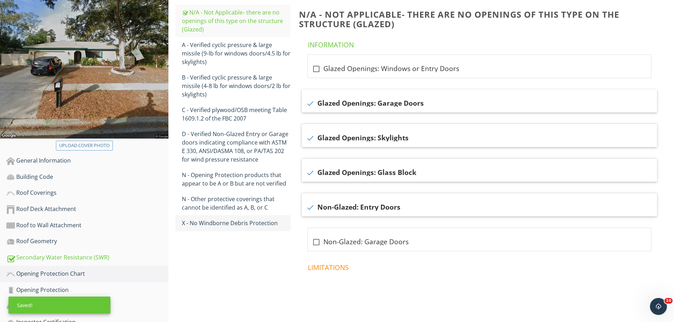
click at [234, 219] on div "X - No Windborne Debris Protection" at bounding box center [236, 223] width 109 height 8
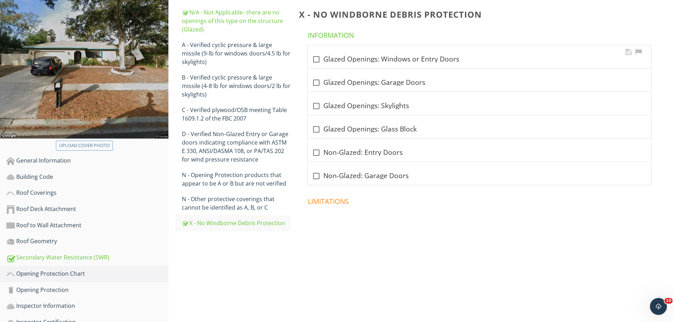
click at [338, 55] on div "check_box_outline_blank Glazed Openings: Windows or Entry Doors" at bounding box center [479, 59] width 335 height 8
checkbox input "true"
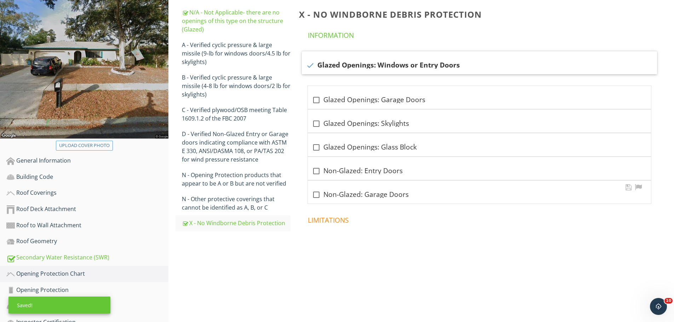
click at [321, 189] on div at bounding box center [316, 195] width 12 height 12
checkbox input "true"
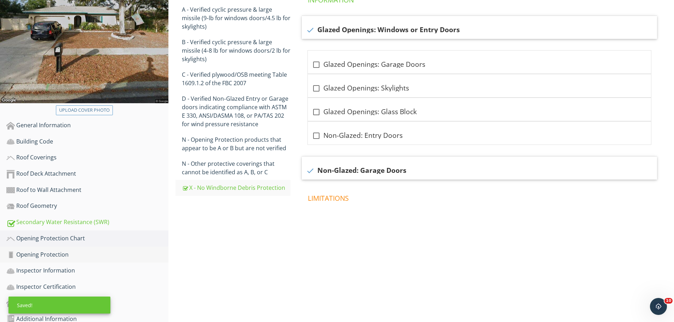
click at [84, 249] on link "Opening Protection" at bounding box center [87, 255] width 162 height 16
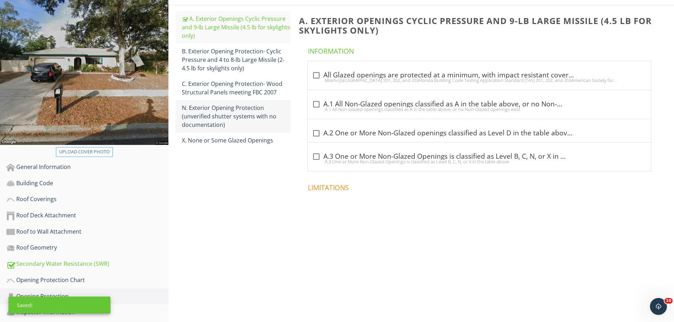
scroll to position [7, 0]
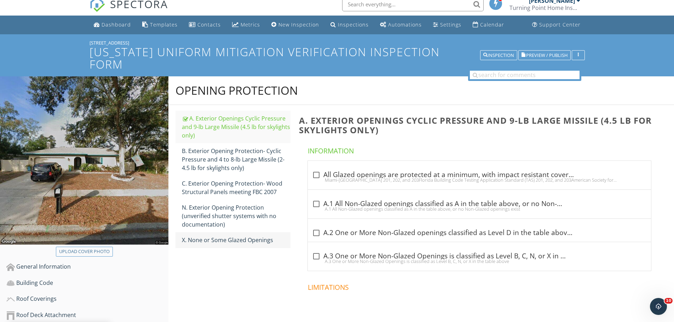
click at [208, 236] on div "X. None or Some Glazed Openings" at bounding box center [236, 240] width 109 height 8
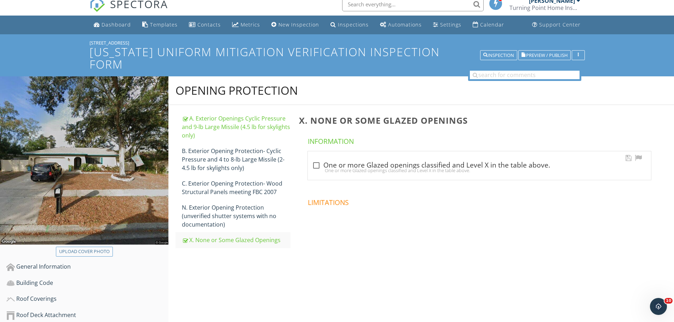
click at [336, 161] on div "check_box_outline_blank One or more Glazed openings classified and Level X in t…" at bounding box center [479, 165] width 335 height 8
checkbox input "true"
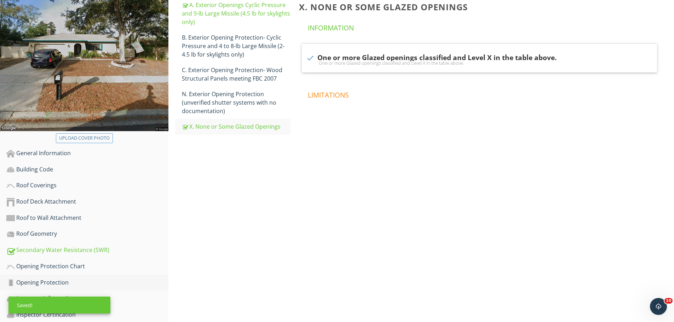
scroll to position [149, 0]
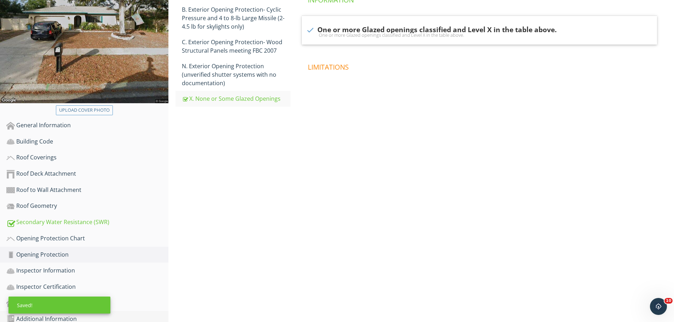
click at [131, 315] on div "Additional Information" at bounding box center [87, 319] width 162 height 9
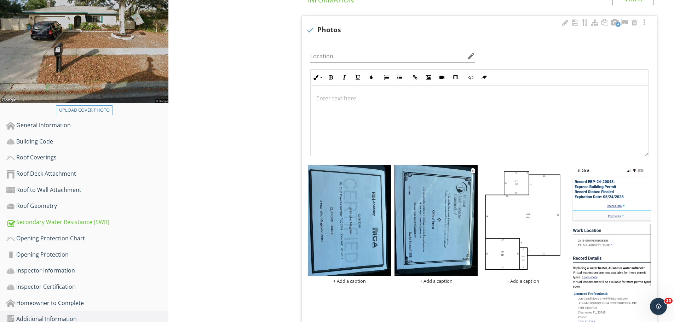
scroll to position [290, 0]
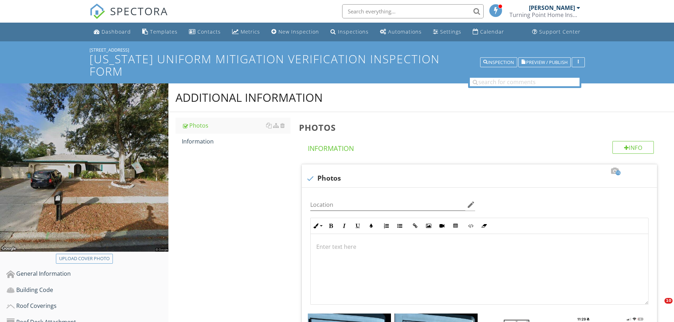
scroll to position [573, 0]
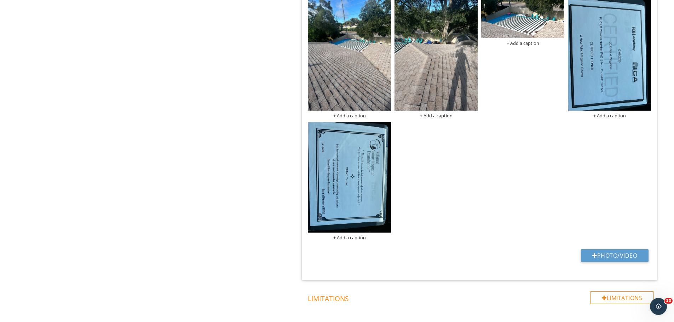
scroll to position [1265, 0]
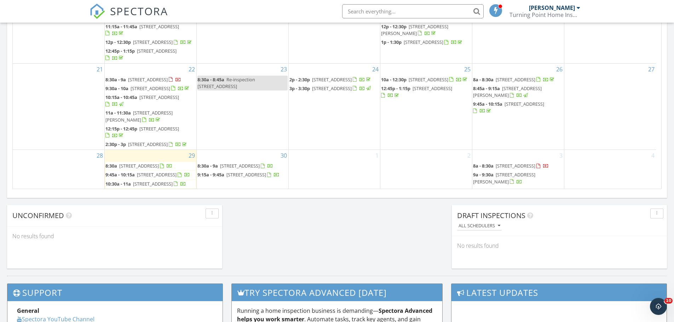
scroll to position [242, 0]
